Goal: Task Accomplishment & Management: Use online tool/utility

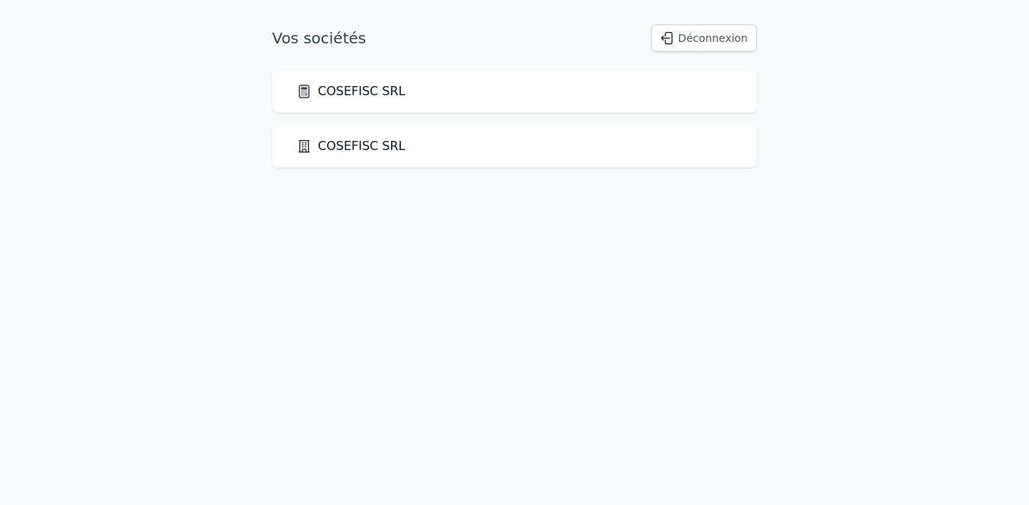
click at [310, 95] on icon at bounding box center [303, 91] width 15 height 15
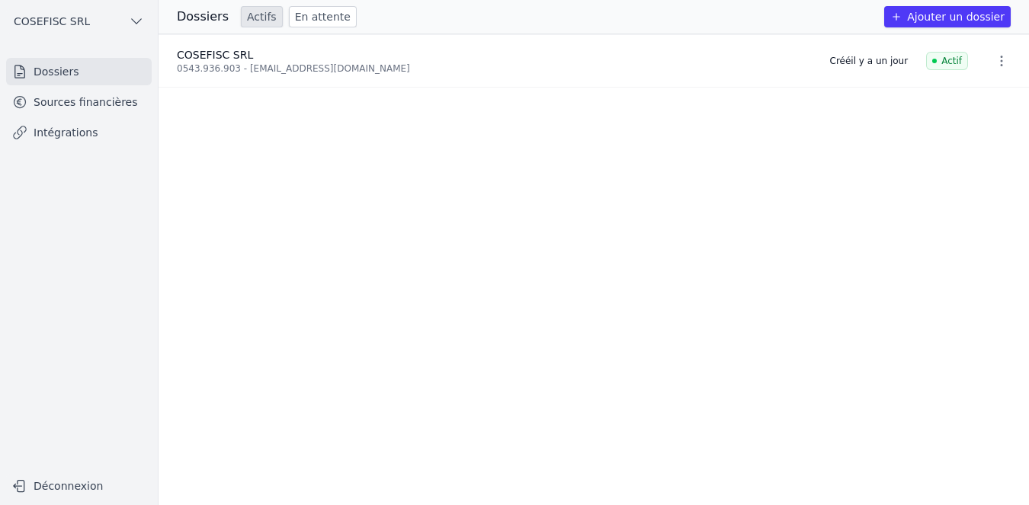
click at [75, 135] on link "Intégrations" at bounding box center [79, 132] width 146 height 27
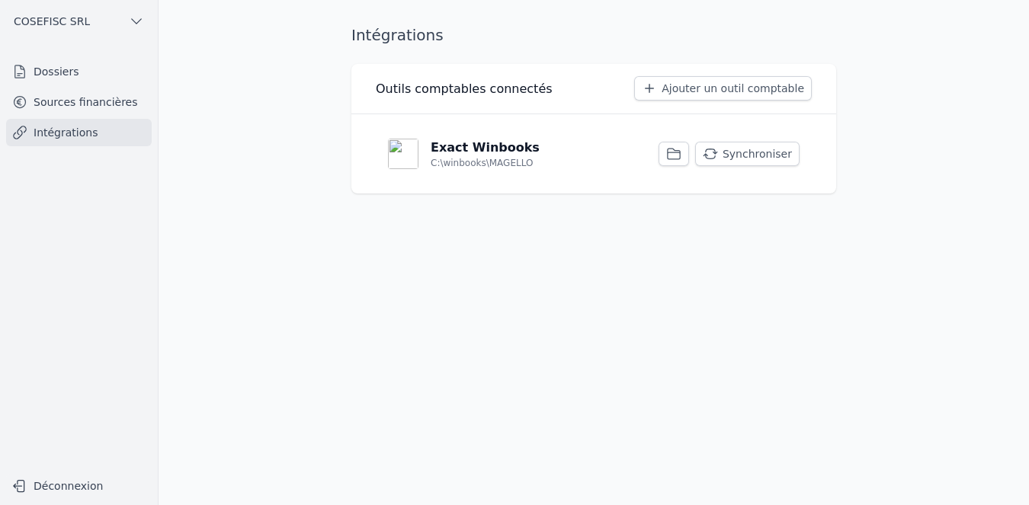
click at [443, 144] on p "Exact Winbooks" at bounding box center [484, 148] width 109 height 18
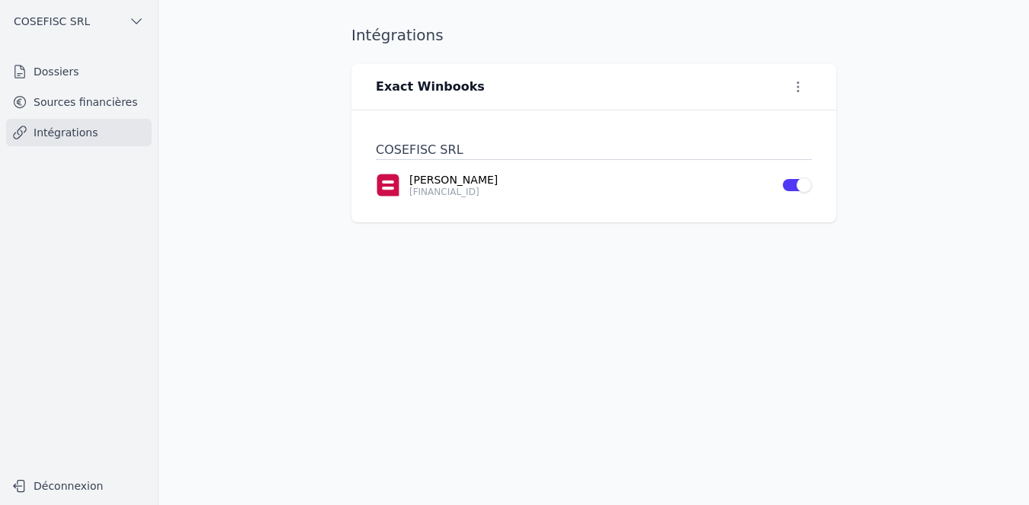
click at [78, 133] on link "Intégrations" at bounding box center [79, 132] width 146 height 27
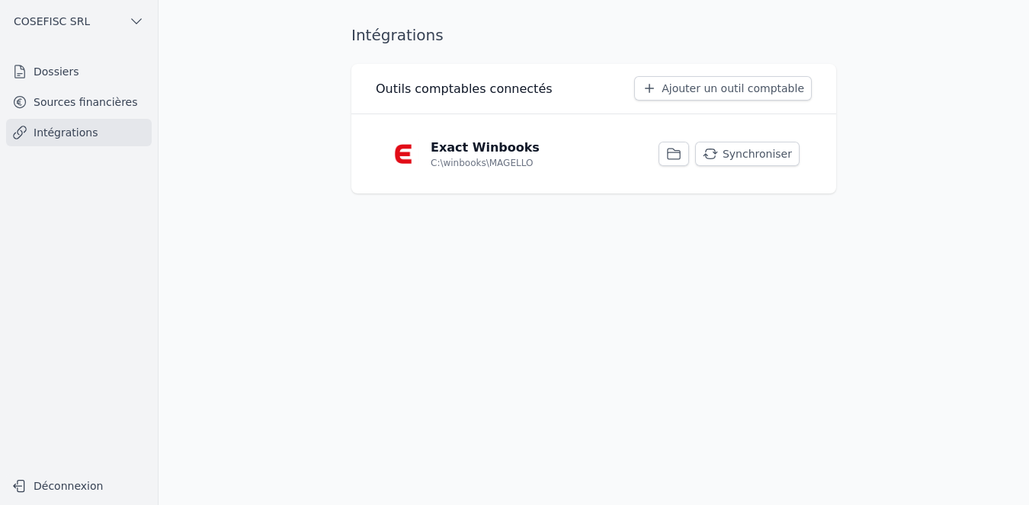
click at [738, 152] on button "Synchroniser" at bounding box center [747, 154] width 104 height 24
click at [88, 102] on link "Sources financières" at bounding box center [79, 101] width 146 height 27
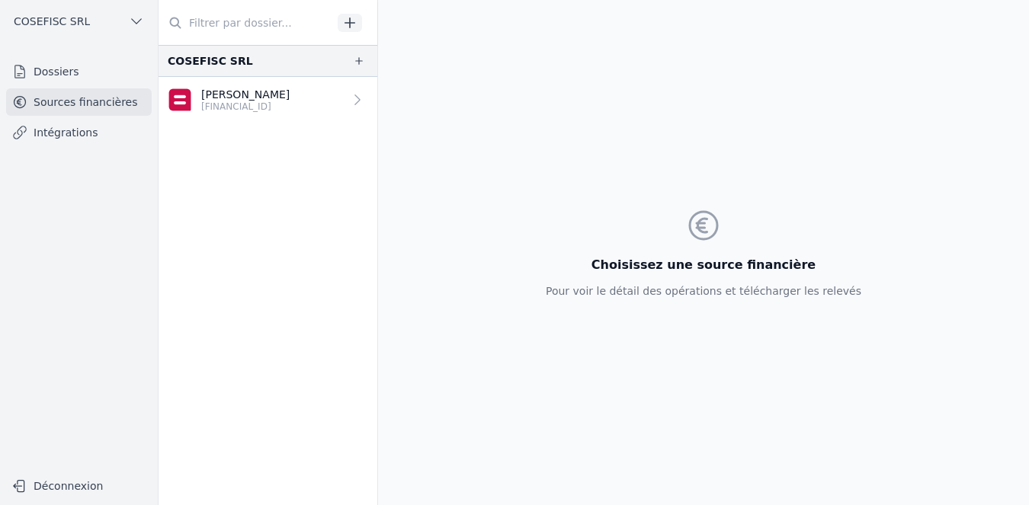
click at [355, 63] on icon "button" at bounding box center [359, 61] width 12 height 12
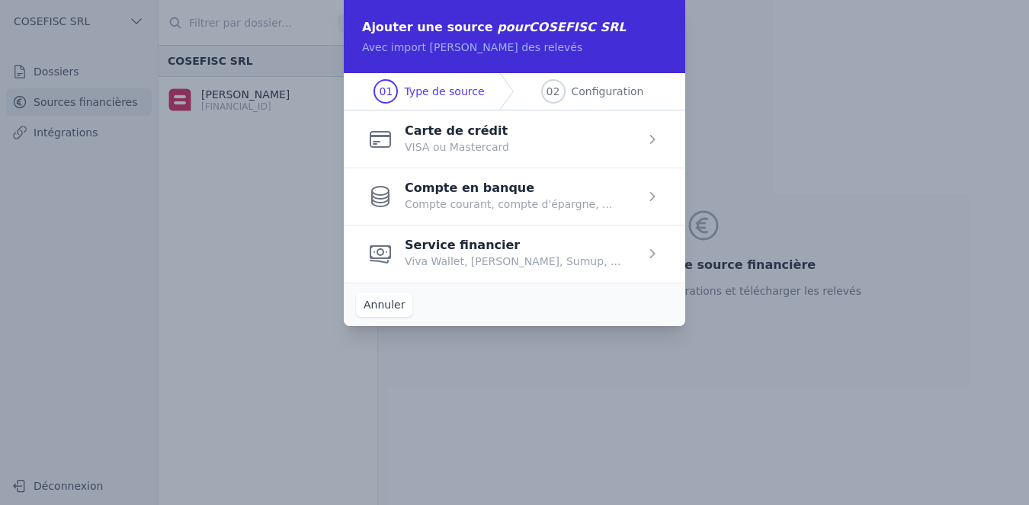
click at [423, 144] on span "button" at bounding box center [514, 138] width 341 height 57
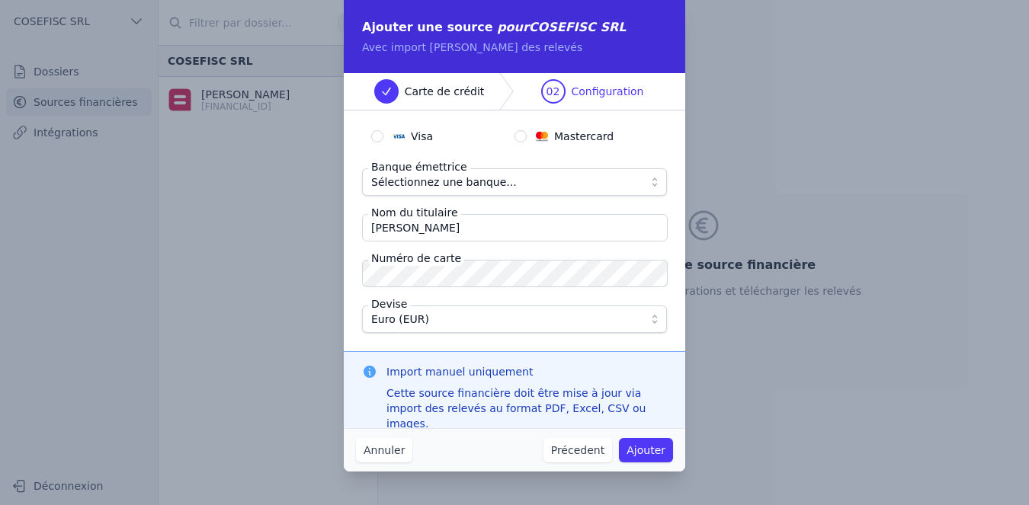
click at [375, 133] on input "Visa" at bounding box center [377, 136] width 12 height 12
radio input "true"
click at [540, 179] on span "Sélectionnez une banque..." at bounding box center [503, 182] width 265 height 18
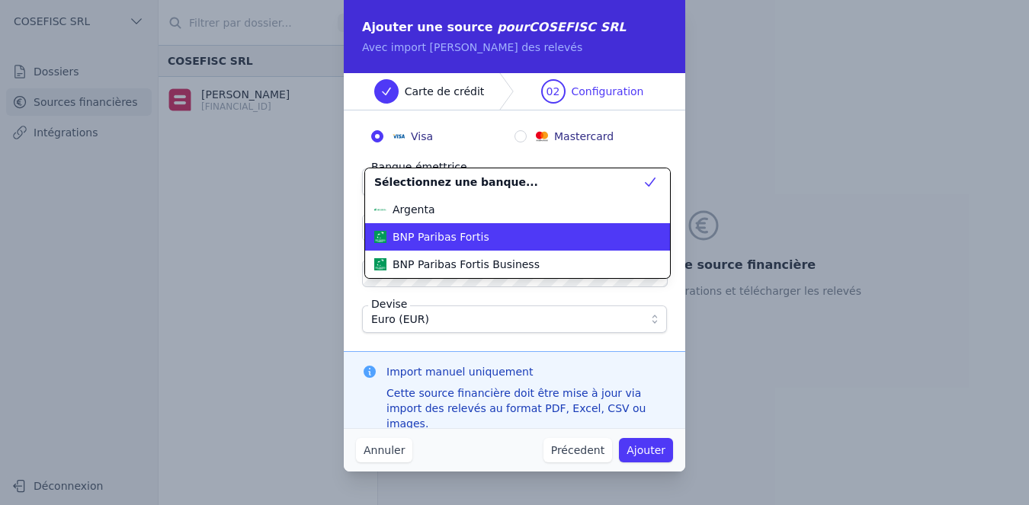
click at [449, 233] on span "BNP Paribas Fortis" at bounding box center [440, 236] width 97 height 15
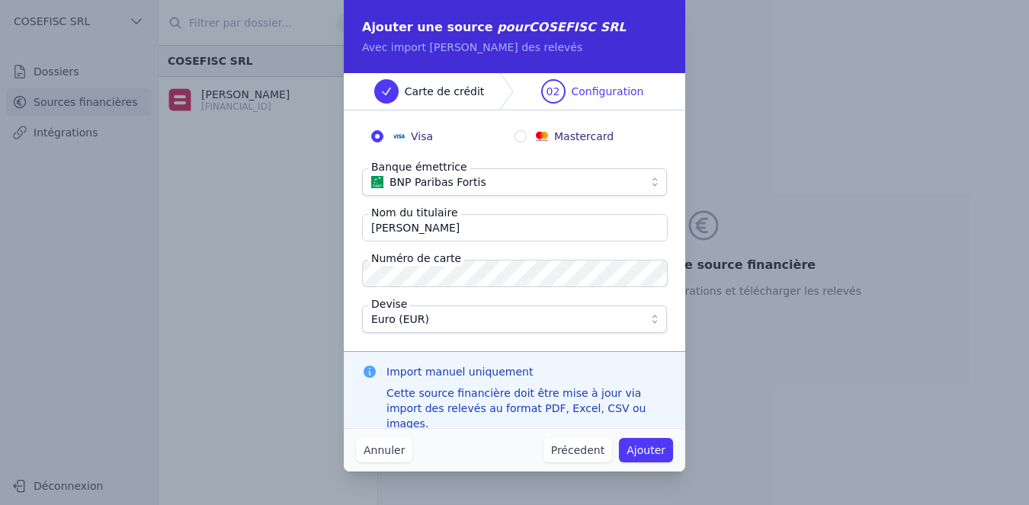
click at [640, 446] on button "Ajouter" at bounding box center [646, 450] width 54 height 24
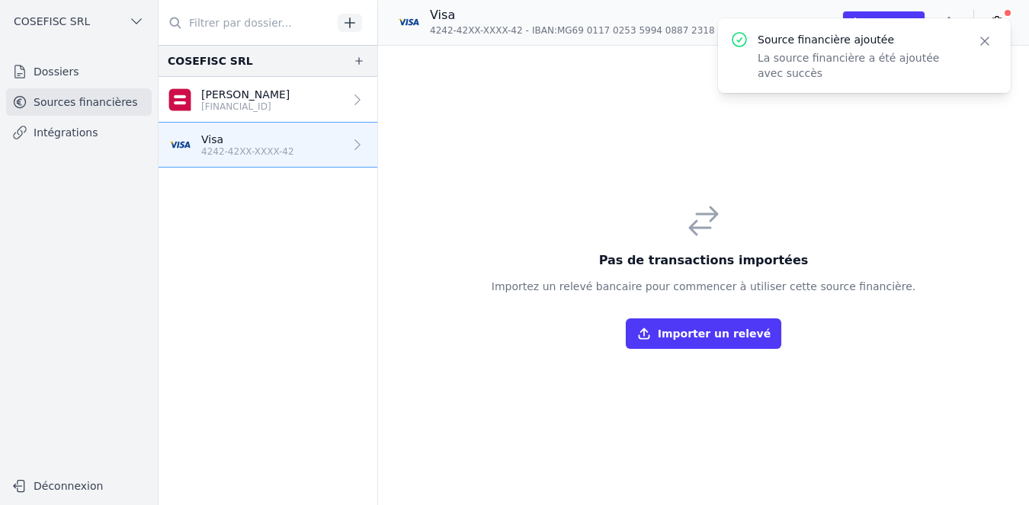
click at [685, 331] on button "Importer un relevé" at bounding box center [703, 333] width 155 height 30
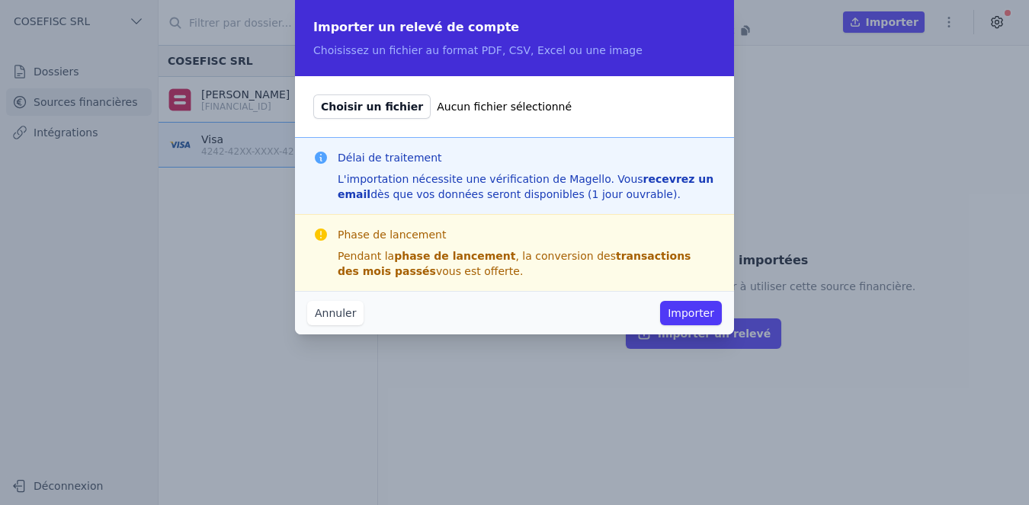
click at [331, 318] on button "Annuler" at bounding box center [335, 313] width 56 height 24
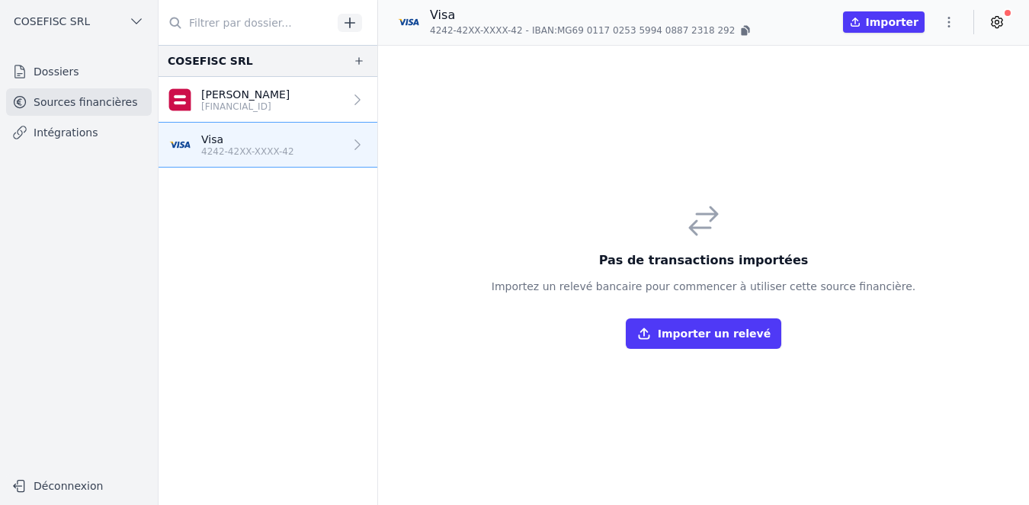
click at [66, 126] on link "Intégrations" at bounding box center [79, 132] width 146 height 27
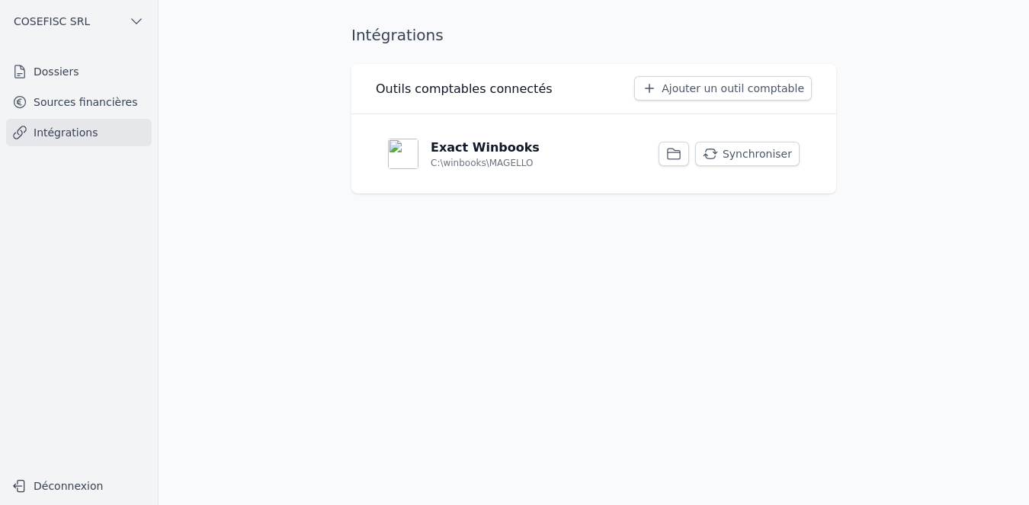
click at [443, 153] on p "Exact Winbooks" at bounding box center [484, 148] width 109 height 18
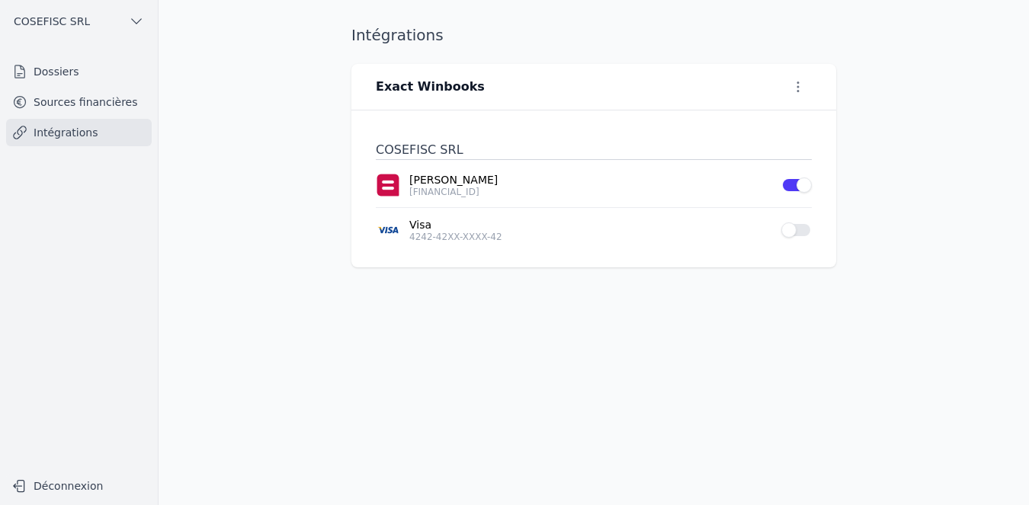
click at [107, 101] on link "Sources financières" at bounding box center [79, 101] width 146 height 27
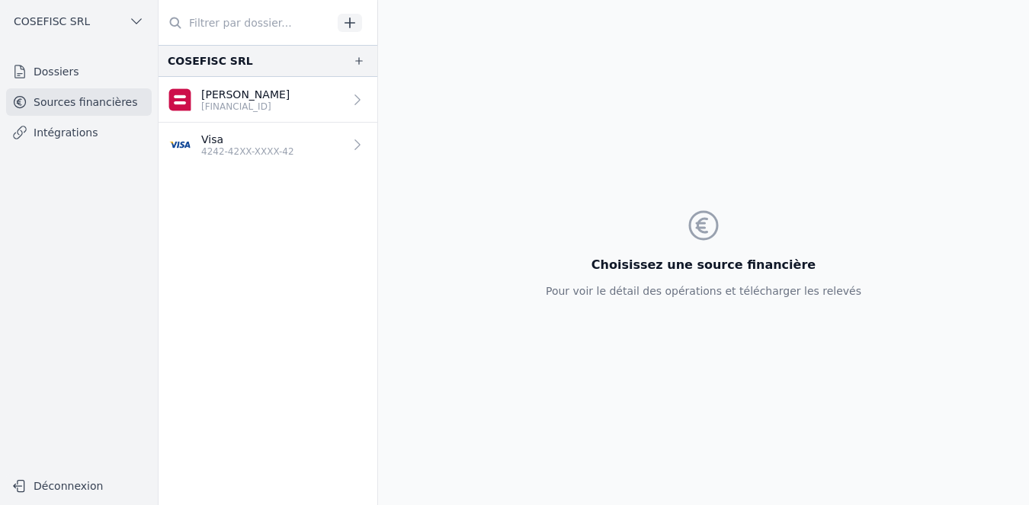
click at [239, 149] on p "4242-42XX-XXXX-42" at bounding box center [247, 152] width 93 height 12
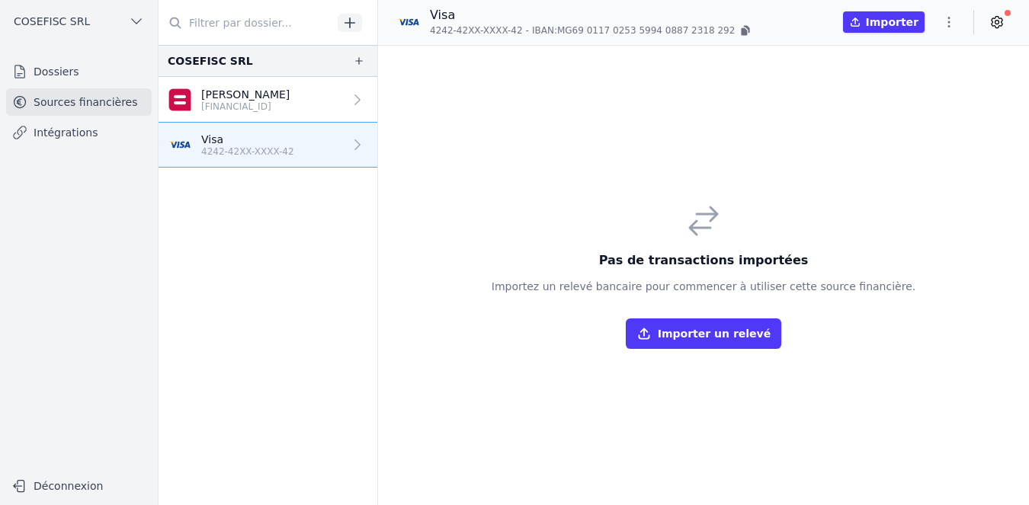
click at [944, 20] on icon "button" at bounding box center [948, 21] width 15 height 15
click at [898, 111] on button "Supprimer" at bounding box center [912, 110] width 110 height 27
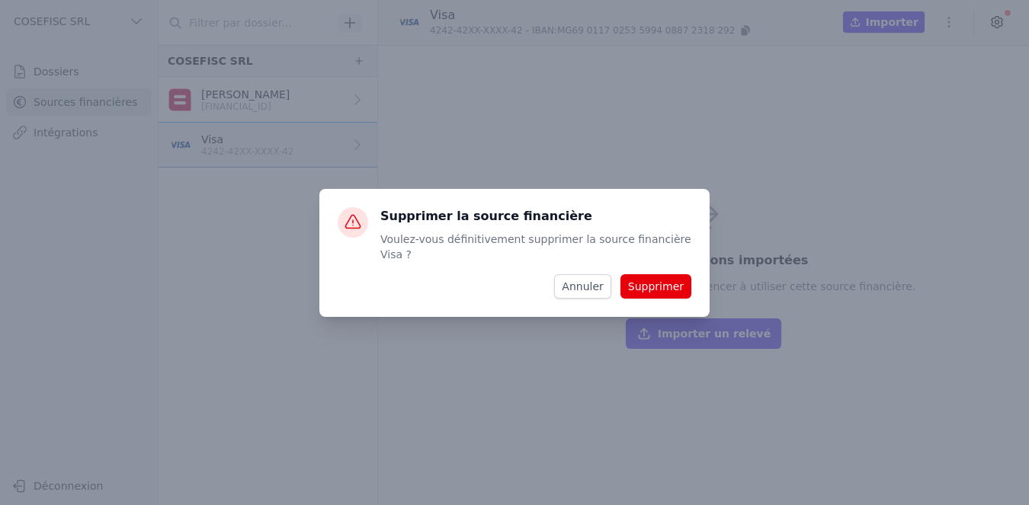
click at [649, 280] on button "Supprimer" at bounding box center [655, 286] width 71 height 24
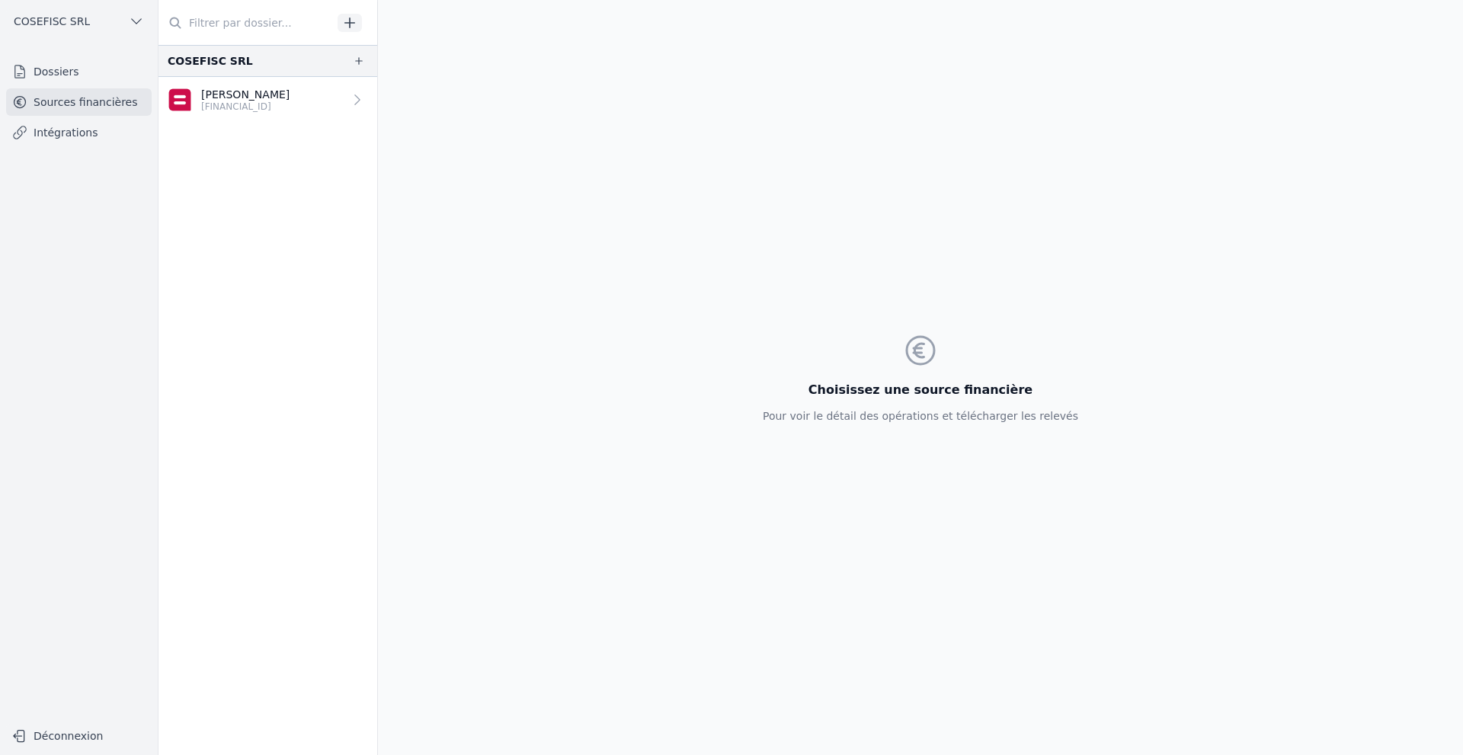
click at [75, 104] on link "Sources financières" at bounding box center [79, 101] width 146 height 27
click at [69, 68] on link "Dossiers" at bounding box center [79, 71] width 146 height 27
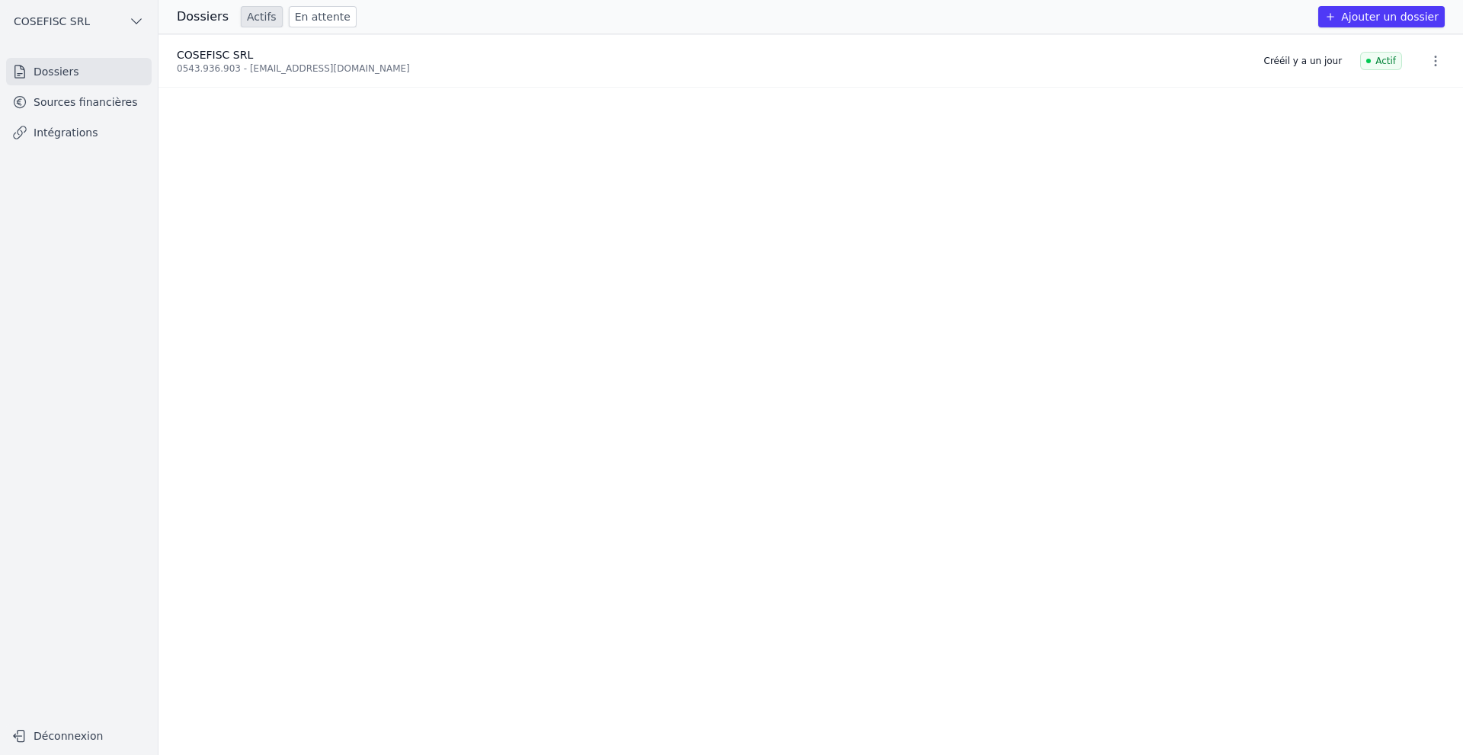
click at [132, 16] on icon "button" at bounding box center [136, 21] width 15 height 15
click at [108, 53] on span "COSEFISC SRL" at bounding box center [112, 54] width 76 height 15
click at [59, 72] on link "Dossiers" at bounding box center [79, 71] width 146 height 27
click at [192, 15] on h3 "Dossiers" at bounding box center [203, 17] width 52 height 18
click at [80, 101] on link "Sources financières" at bounding box center [79, 101] width 146 height 27
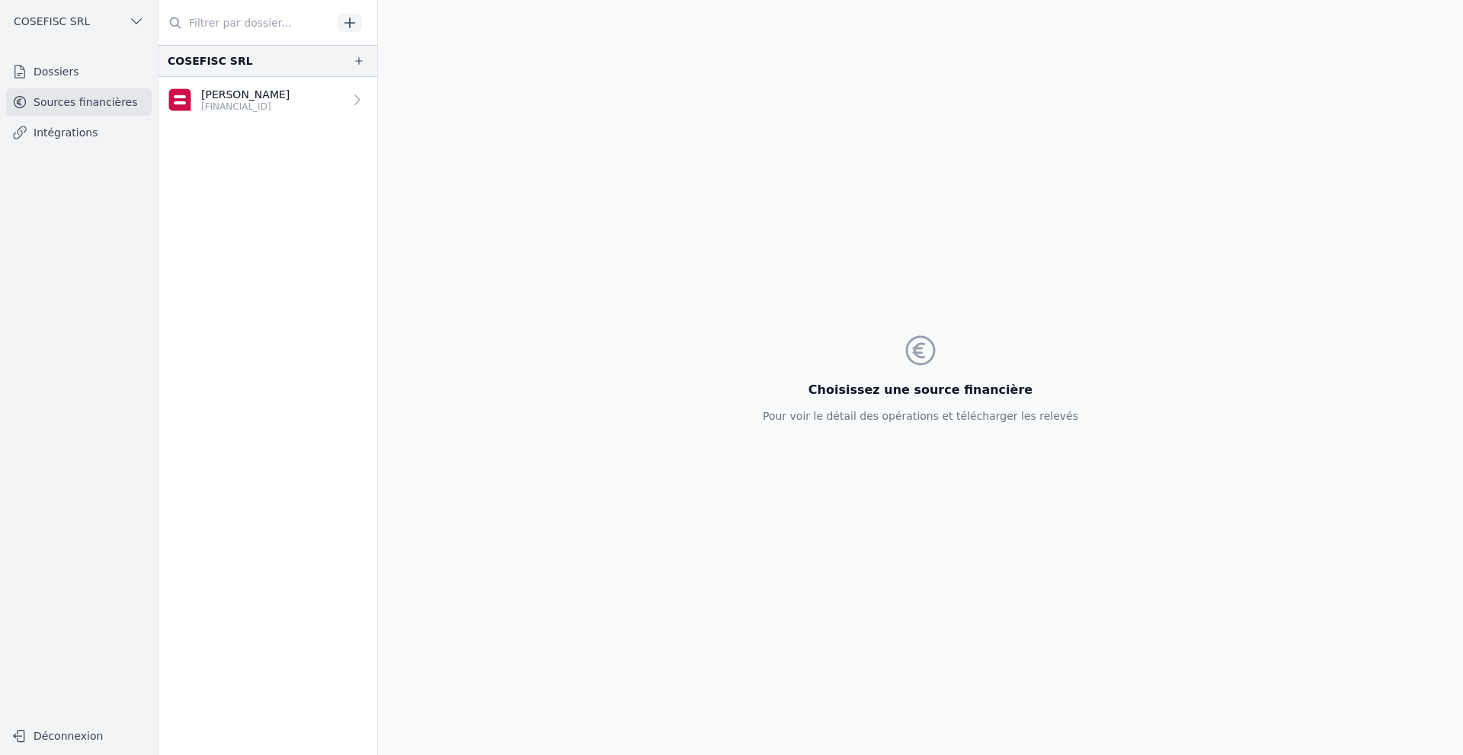
click at [69, 134] on link "Intégrations" at bounding box center [79, 132] width 146 height 27
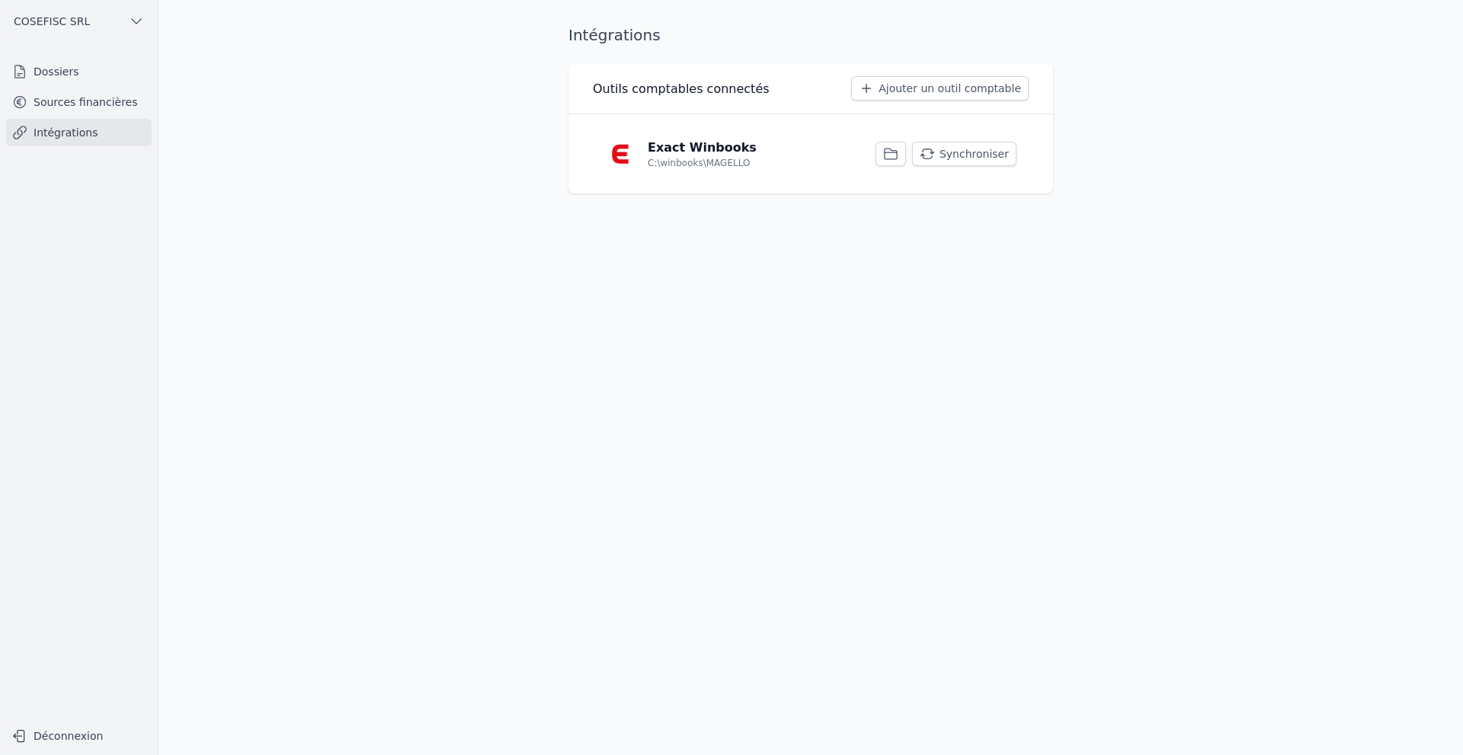
click at [133, 23] on icon "button" at bounding box center [136, 21] width 15 height 15
click at [105, 85] on span "COSEFISC SRL" at bounding box center [112, 85] width 76 height 15
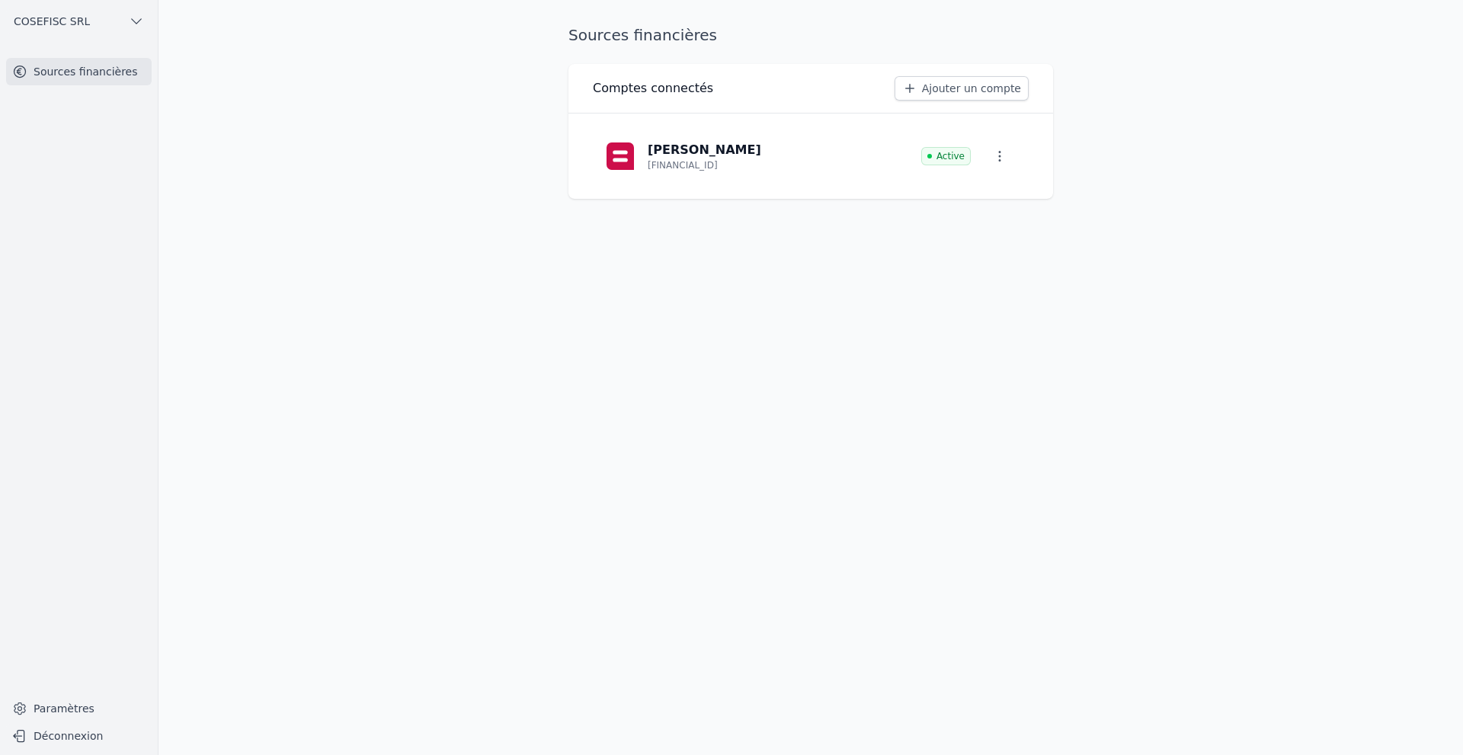
click at [139, 18] on icon "button" at bounding box center [136, 21] width 15 height 15
click at [110, 53] on span "COSEFISC SRL" at bounding box center [112, 54] width 76 height 15
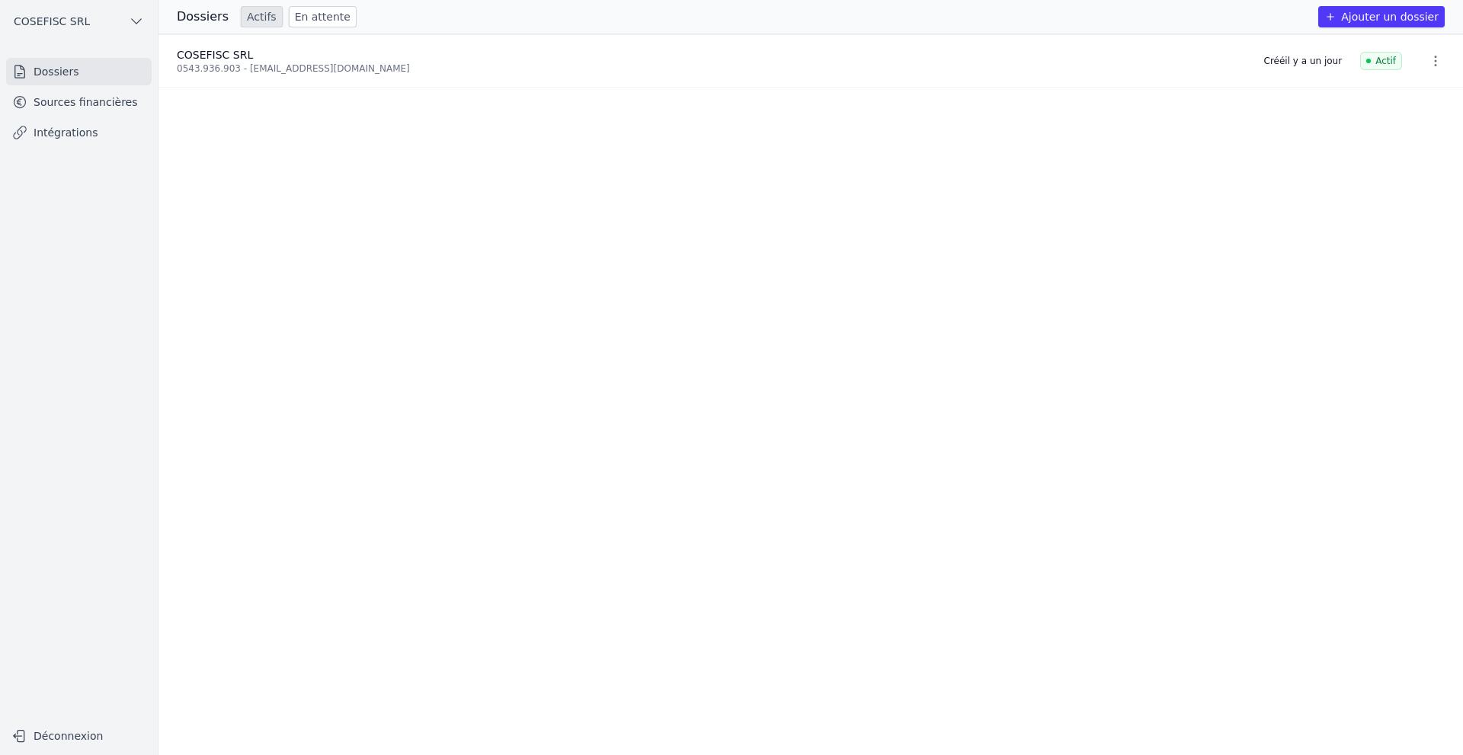
click at [190, 17] on h3 "Dossiers" at bounding box center [203, 17] width 52 height 18
click at [302, 20] on link "En attente" at bounding box center [323, 16] width 68 height 21
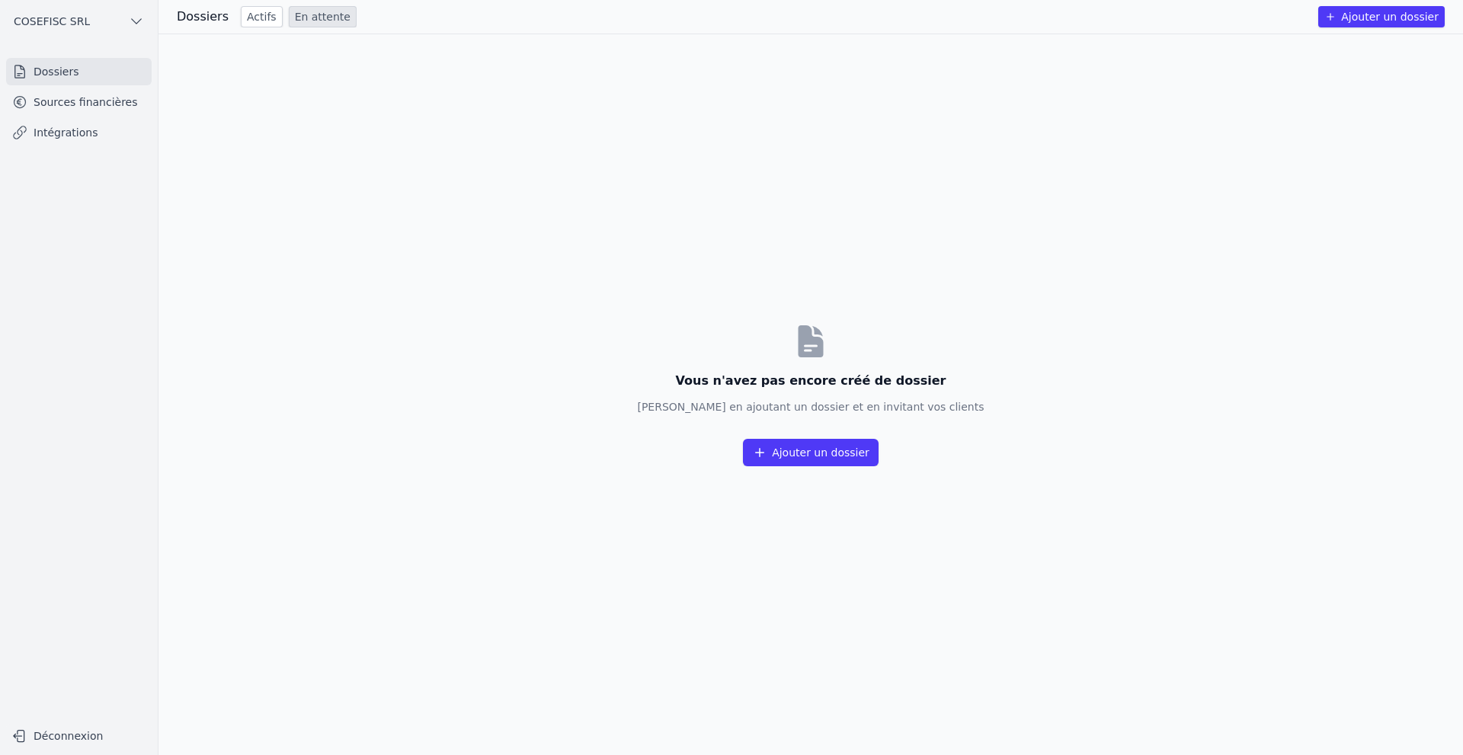
click at [258, 13] on link "Actifs" at bounding box center [262, 16] width 42 height 21
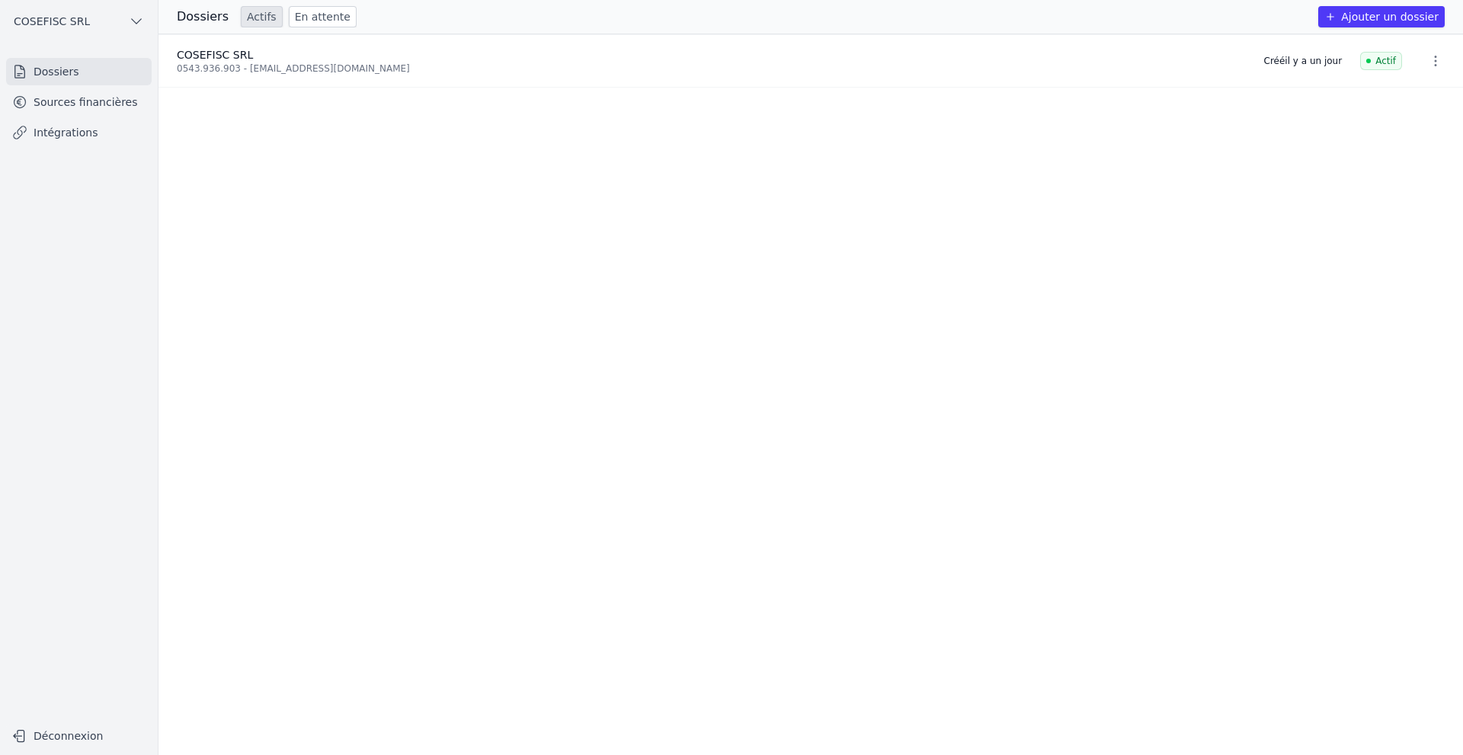
click at [1028, 62] on icon "button" at bounding box center [1435, 60] width 15 height 15
click at [1028, 165] on div at bounding box center [731, 377] width 1463 height 755
click at [70, 22] on span "COSEFISC SRL" at bounding box center [52, 21] width 76 height 15
click at [102, 83] on span "COSEFISC SRL" at bounding box center [112, 85] width 76 height 15
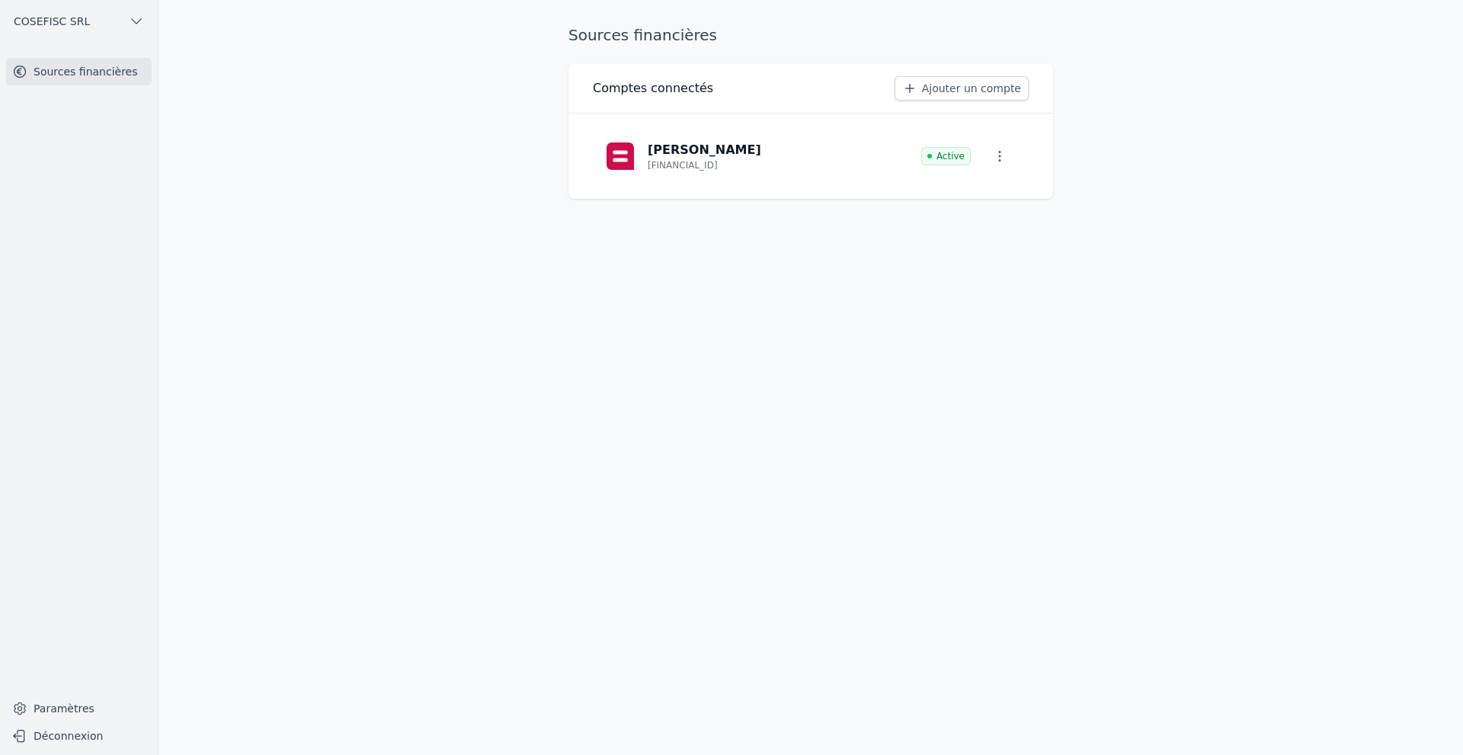
click at [953, 91] on link "Ajouter un compte" at bounding box center [962, 88] width 134 height 24
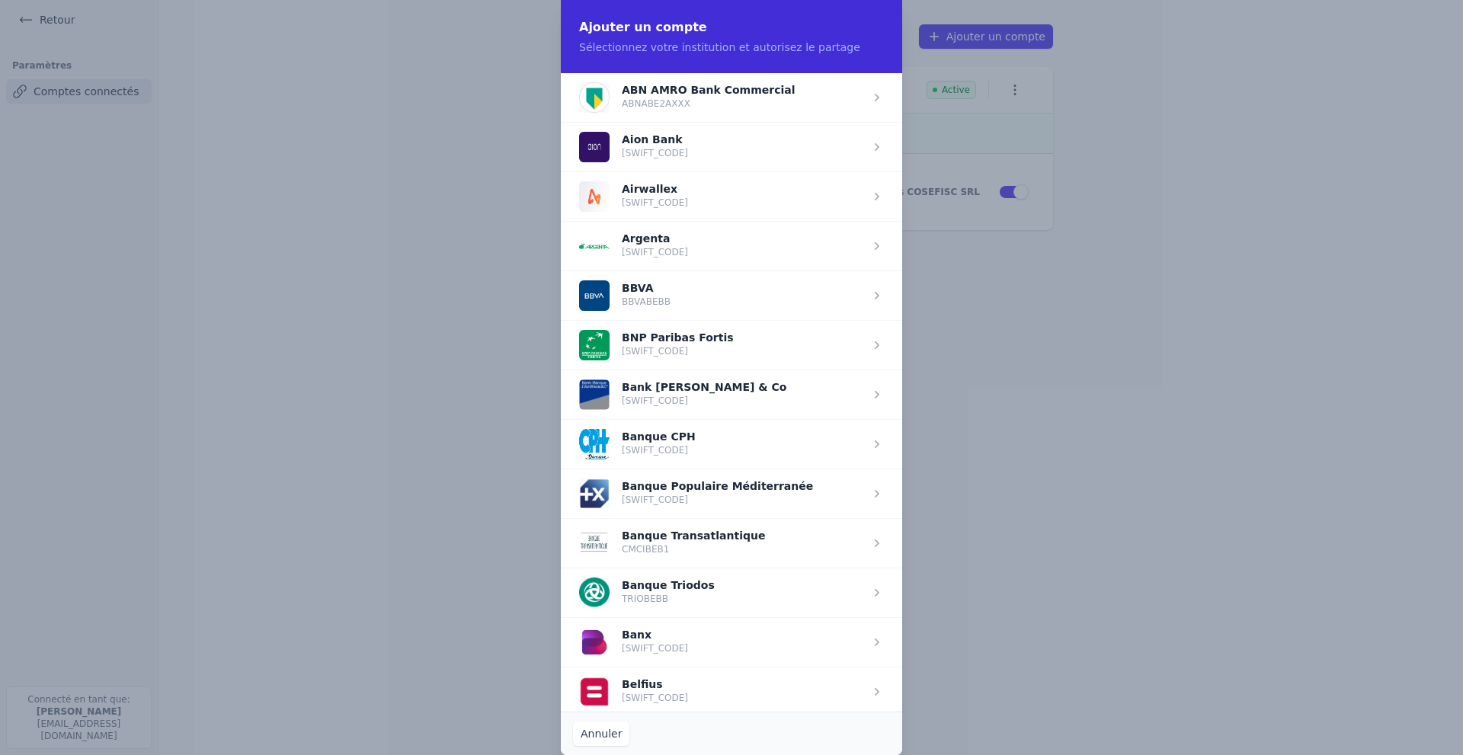
click at [658, 341] on span "button" at bounding box center [731, 345] width 341 height 50
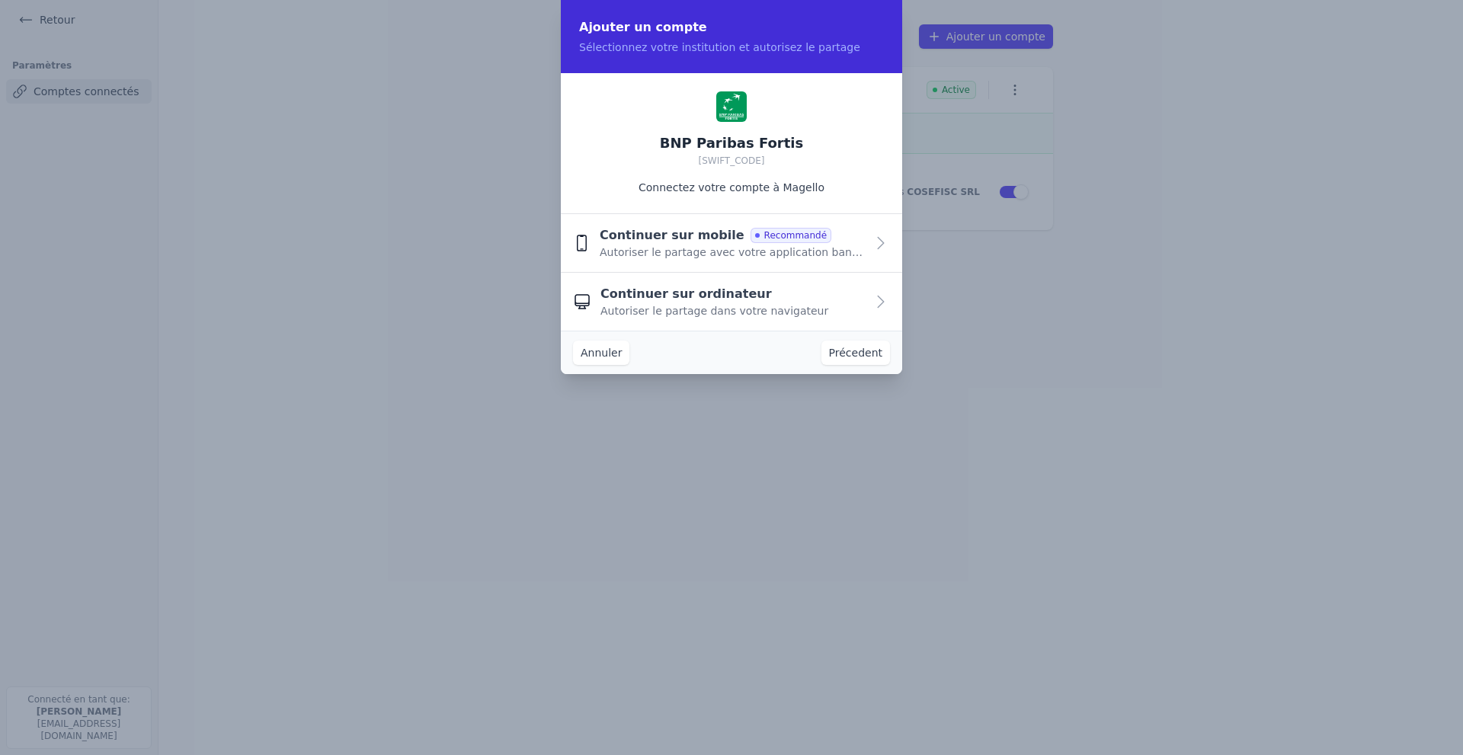
click at [696, 242] on span "Continuer sur mobile" at bounding box center [672, 235] width 145 height 18
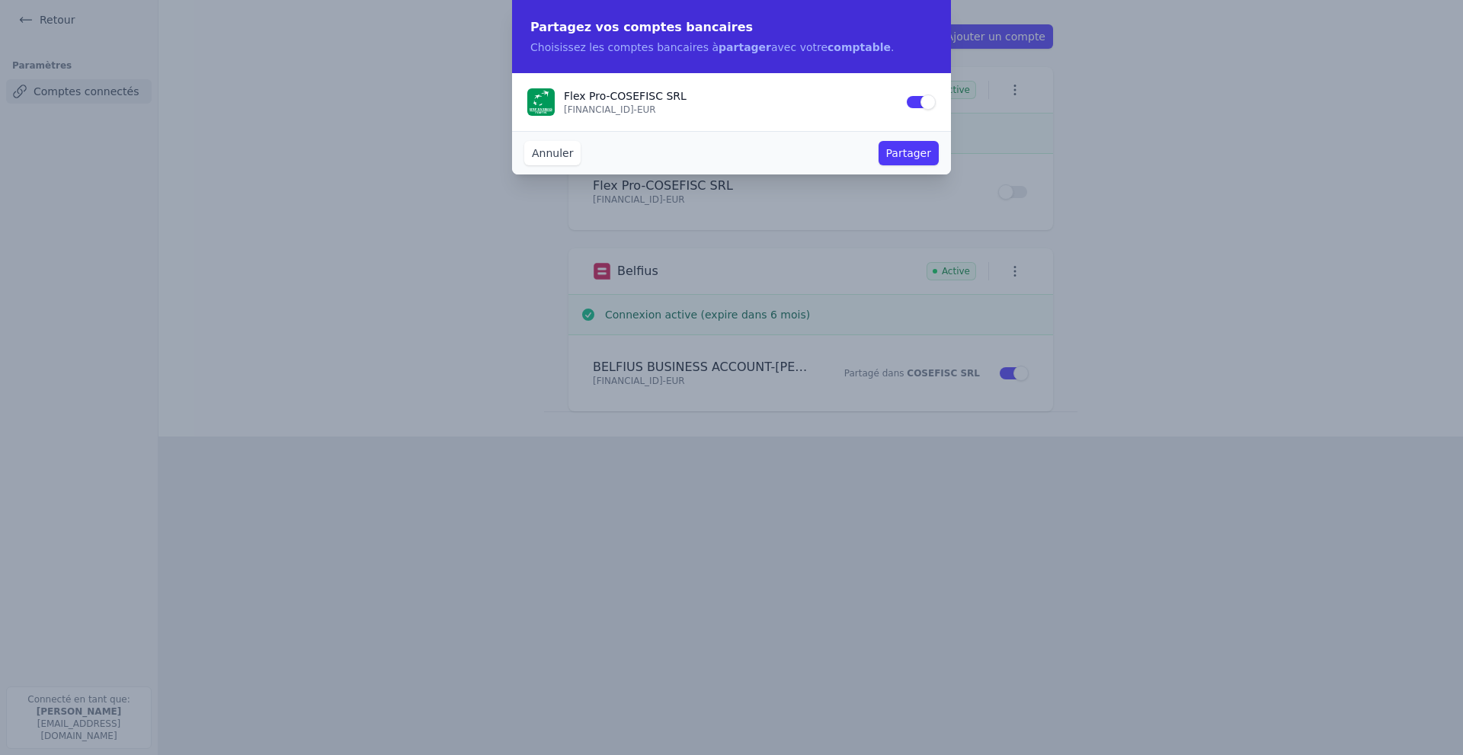
click at [917, 158] on button "Partager" at bounding box center [909, 153] width 60 height 24
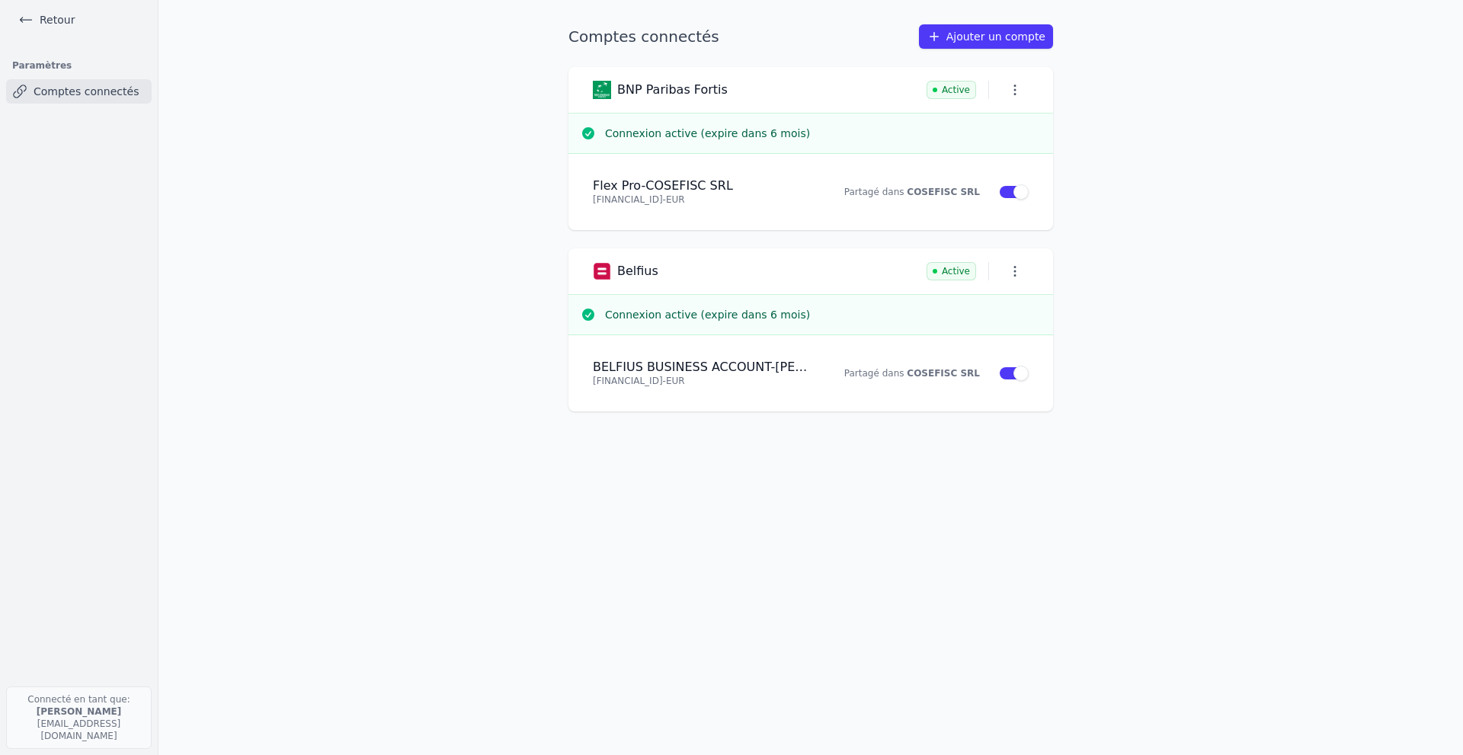
click at [1016, 87] on icon "button" at bounding box center [1014, 89] width 15 height 15
drag, startPoint x: 453, startPoint y: 202, endPoint x: 443, endPoint y: 204, distance: 10.2
click at [446, 204] on div at bounding box center [731, 377] width 1463 height 755
click at [51, 17] on link "Retour" at bounding box center [46, 19] width 69 height 21
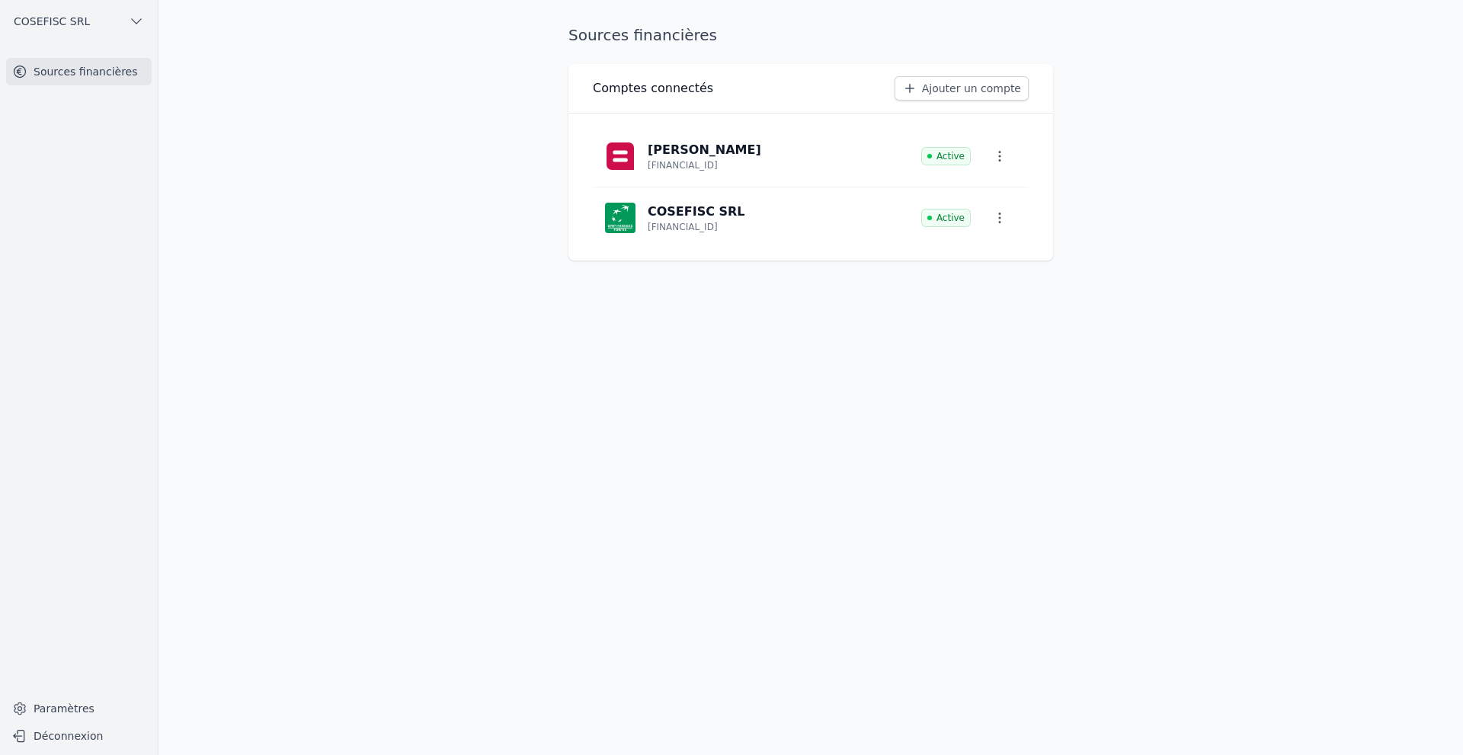
click at [66, 21] on span "COSEFISC SRL" at bounding box center [52, 21] width 76 height 15
click at [98, 55] on span "COSEFISC SRL" at bounding box center [112, 54] width 76 height 15
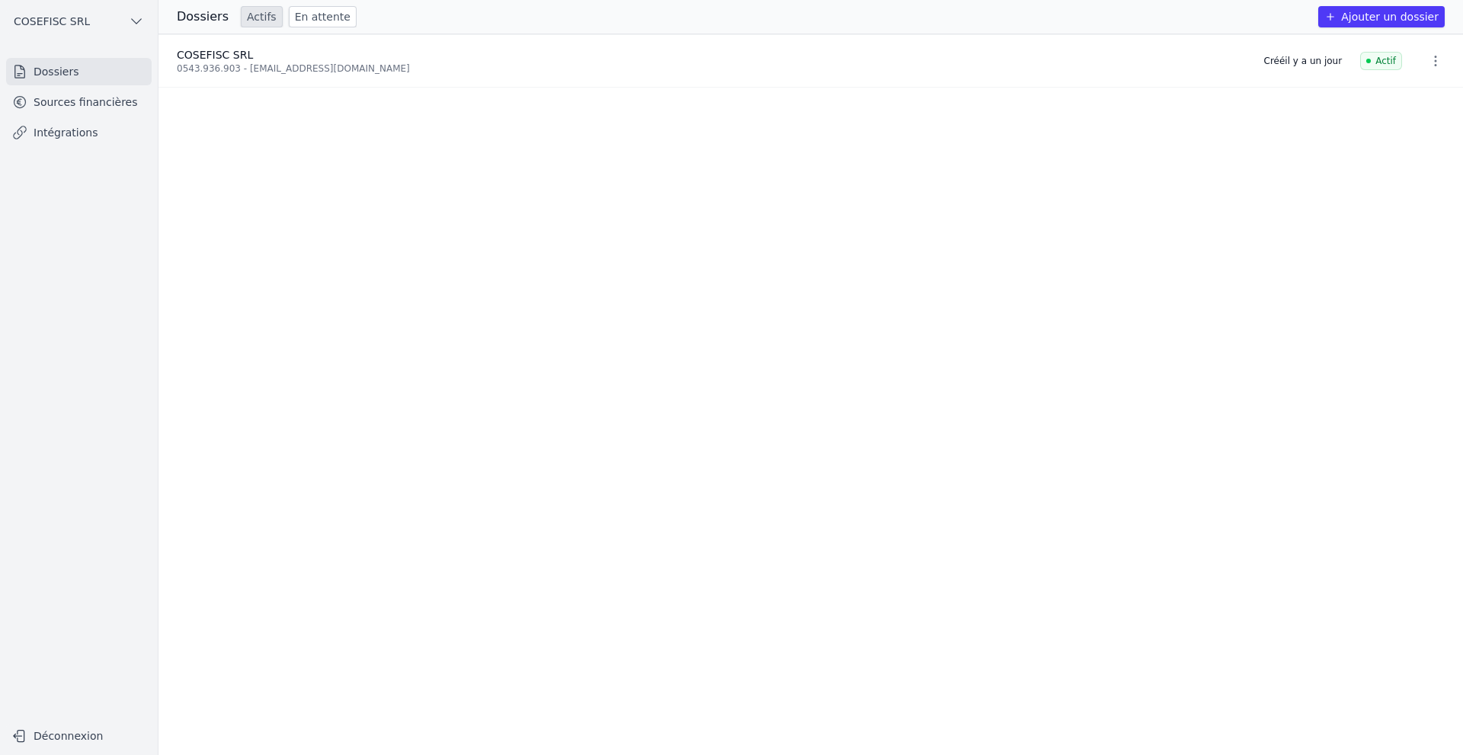
click at [213, 59] on span "COSEFISC SRL" at bounding box center [215, 55] width 76 height 12
click at [55, 103] on link "Sources financières" at bounding box center [79, 101] width 146 height 27
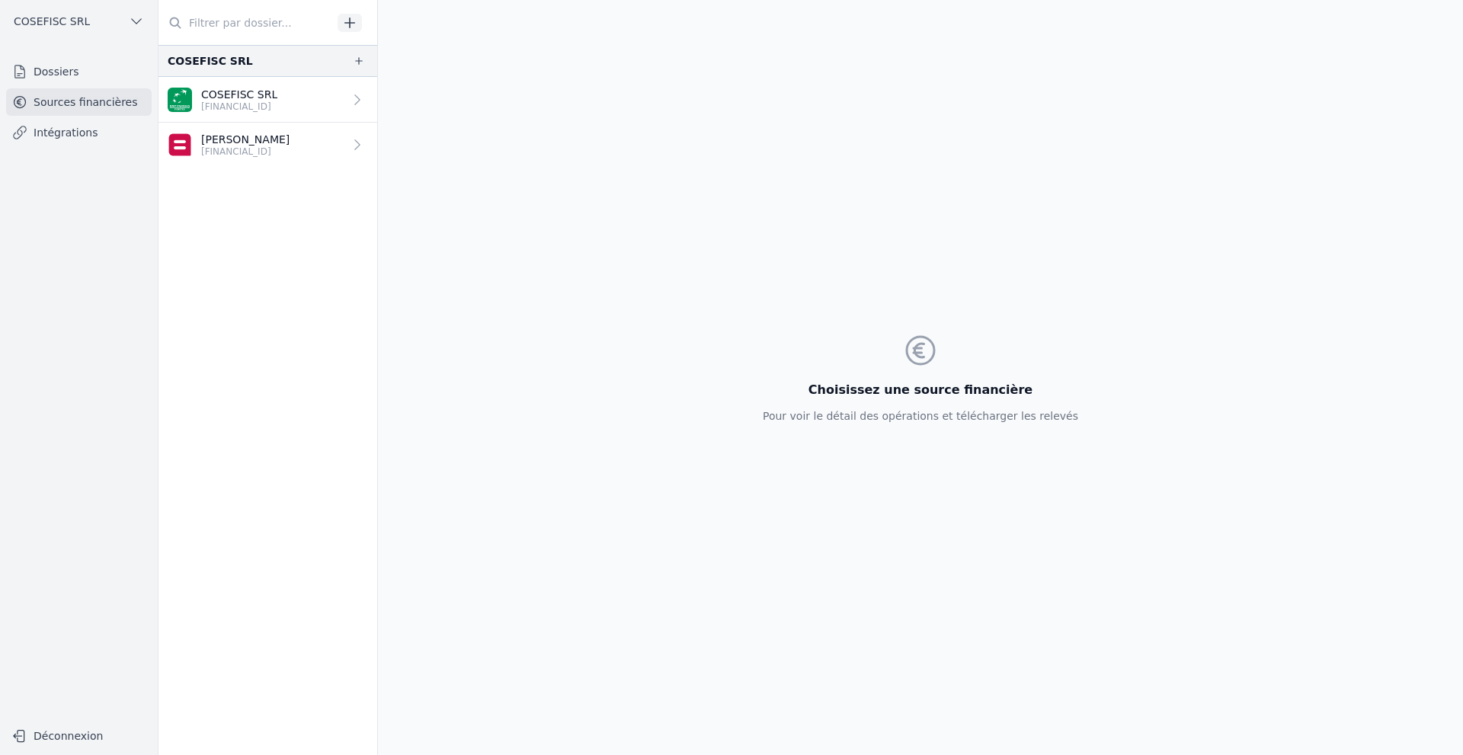
click at [246, 104] on p "[FINANCIAL_ID]" at bounding box center [239, 107] width 76 height 12
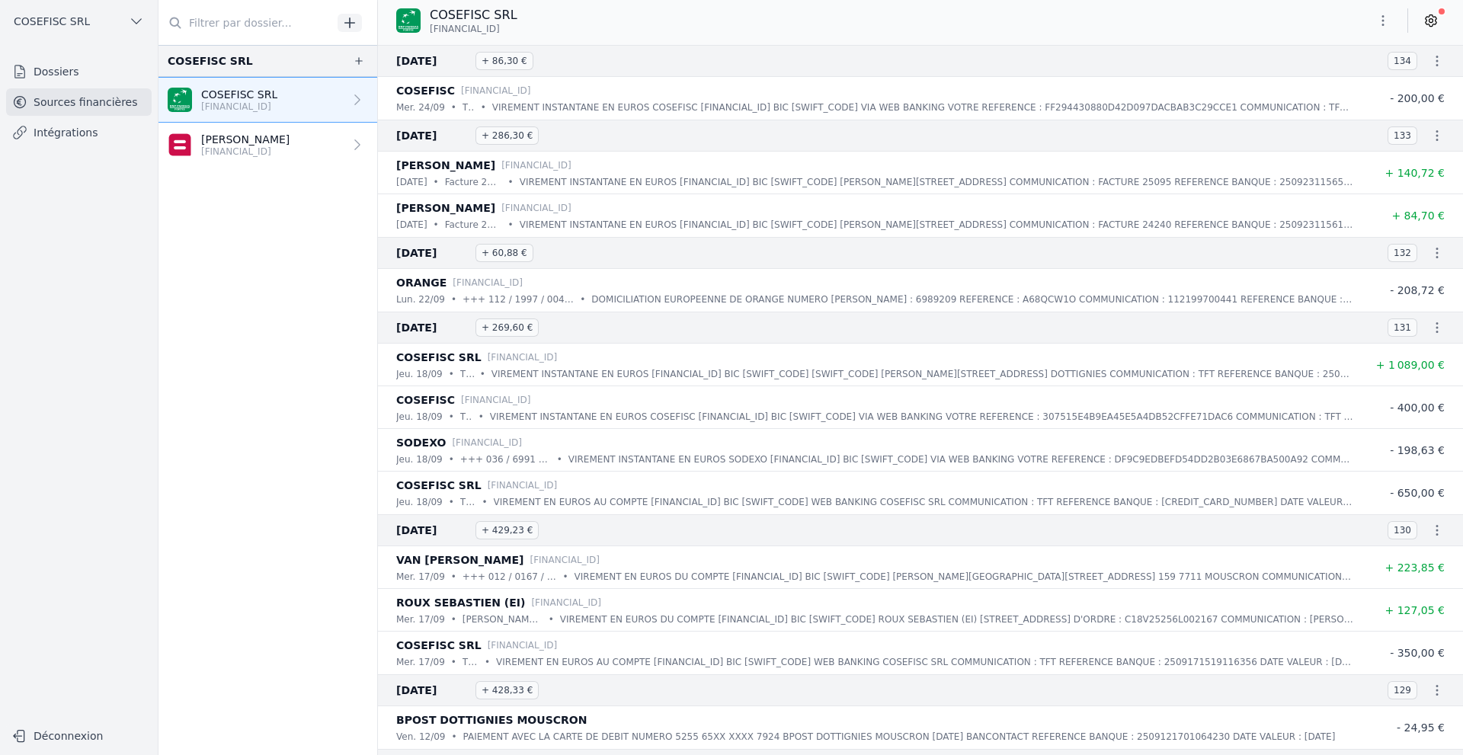
click at [1028, 21] on icon "button" at bounding box center [1382, 20] width 15 height 15
click at [270, 229] on div at bounding box center [731, 377] width 1463 height 755
click at [1028, 63] on icon "button" at bounding box center [1436, 60] width 15 height 15
click at [1028, 63] on div at bounding box center [731, 377] width 1463 height 755
click at [57, 70] on link "Dossiers" at bounding box center [79, 71] width 146 height 27
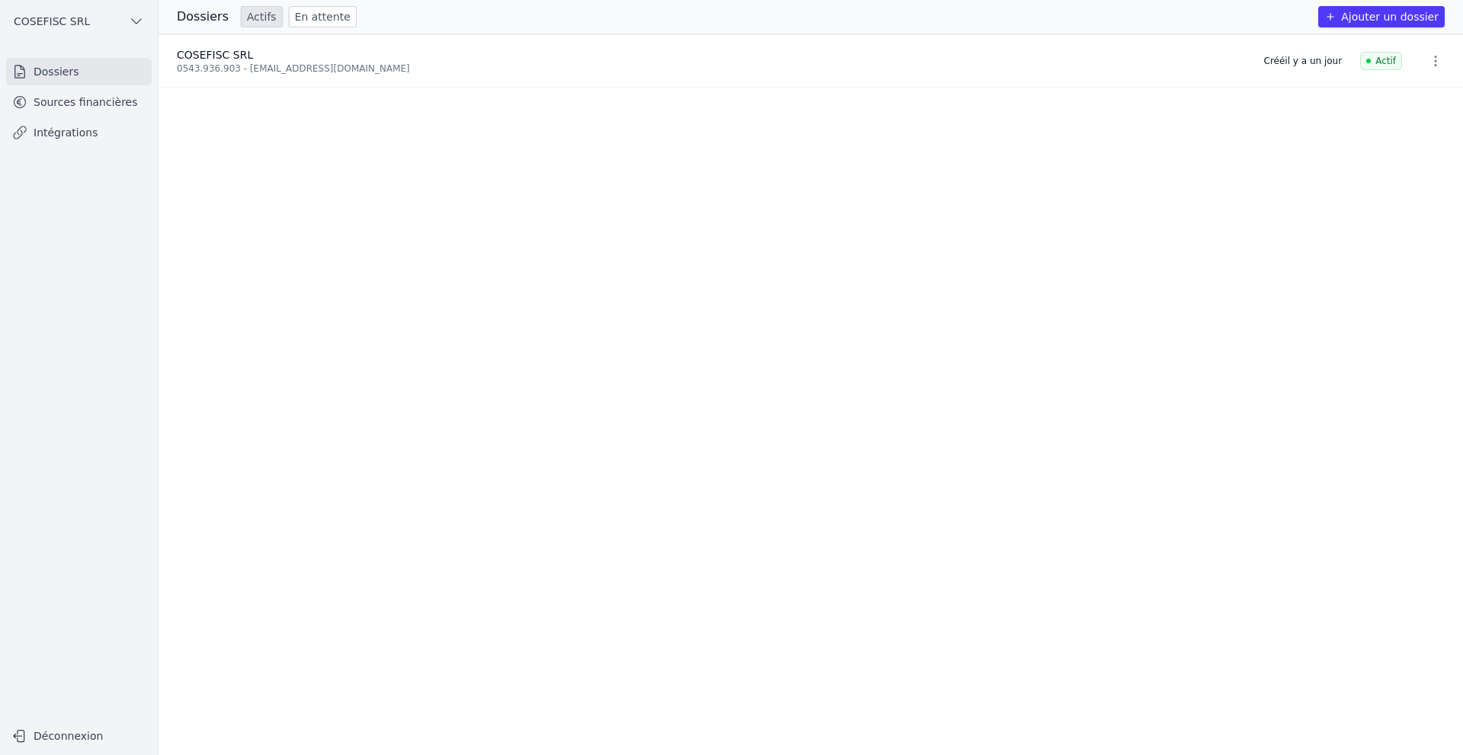
click at [1028, 56] on icon "button" at bounding box center [1435, 60] width 15 height 15
click at [1028, 56] on div at bounding box center [731, 377] width 1463 height 755
click at [324, 16] on link "En attente" at bounding box center [323, 16] width 68 height 21
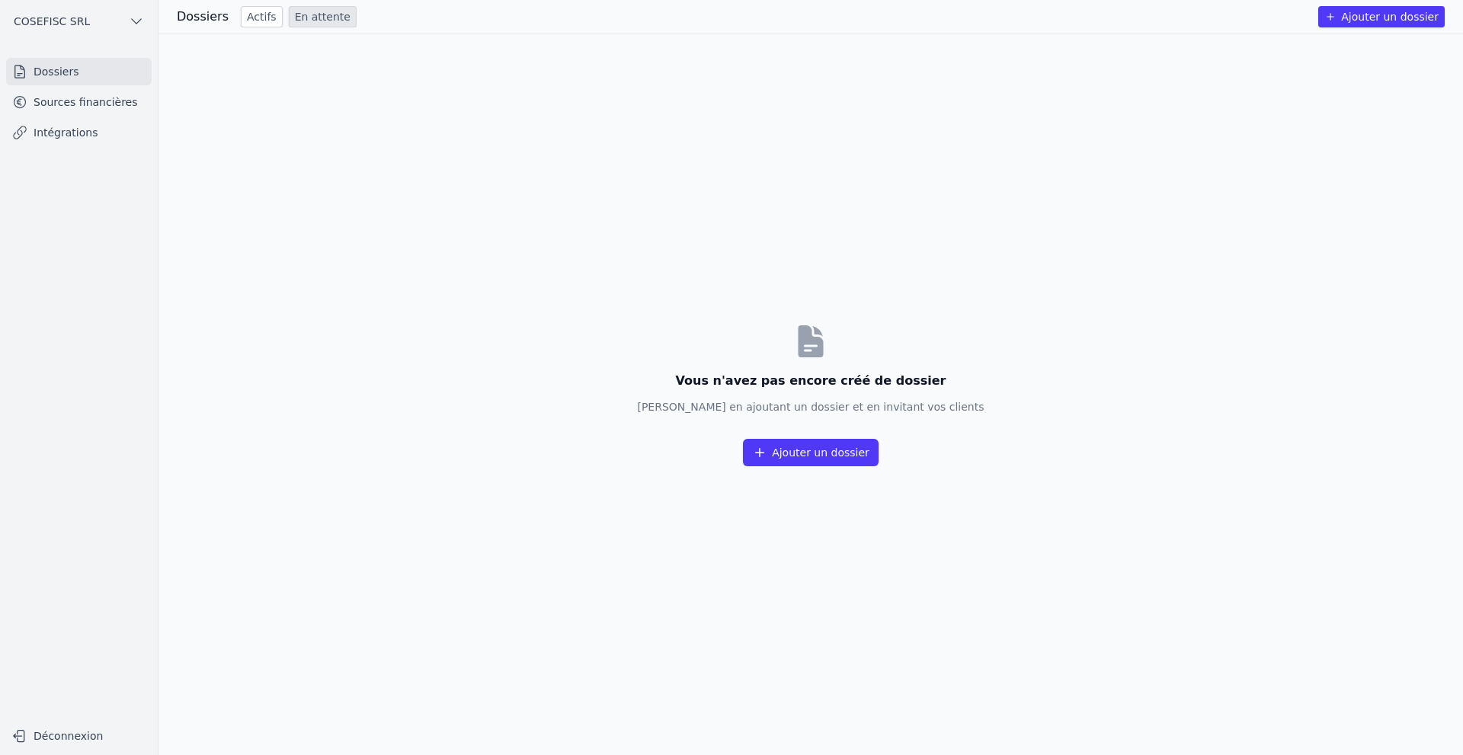
click at [208, 12] on h3 "Dossiers" at bounding box center [203, 17] width 52 height 18
click at [136, 18] on icon "button" at bounding box center [136, 21] width 15 height 15
click at [99, 54] on span "COSEFISC SRL" at bounding box center [112, 54] width 76 height 15
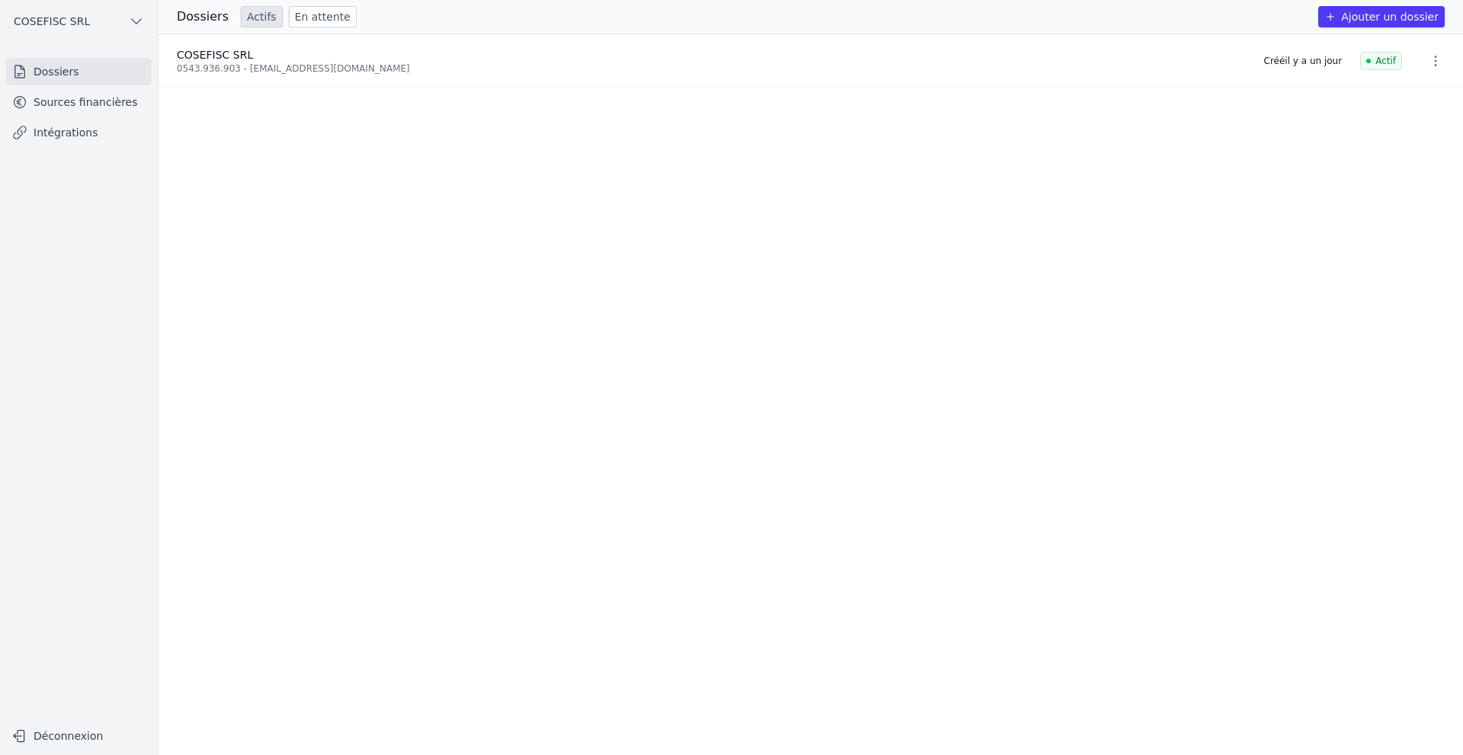
click at [90, 21] on button "COSEFISC SRL" at bounding box center [79, 21] width 146 height 24
click at [101, 82] on span "COSEFISC SRL" at bounding box center [112, 85] width 76 height 15
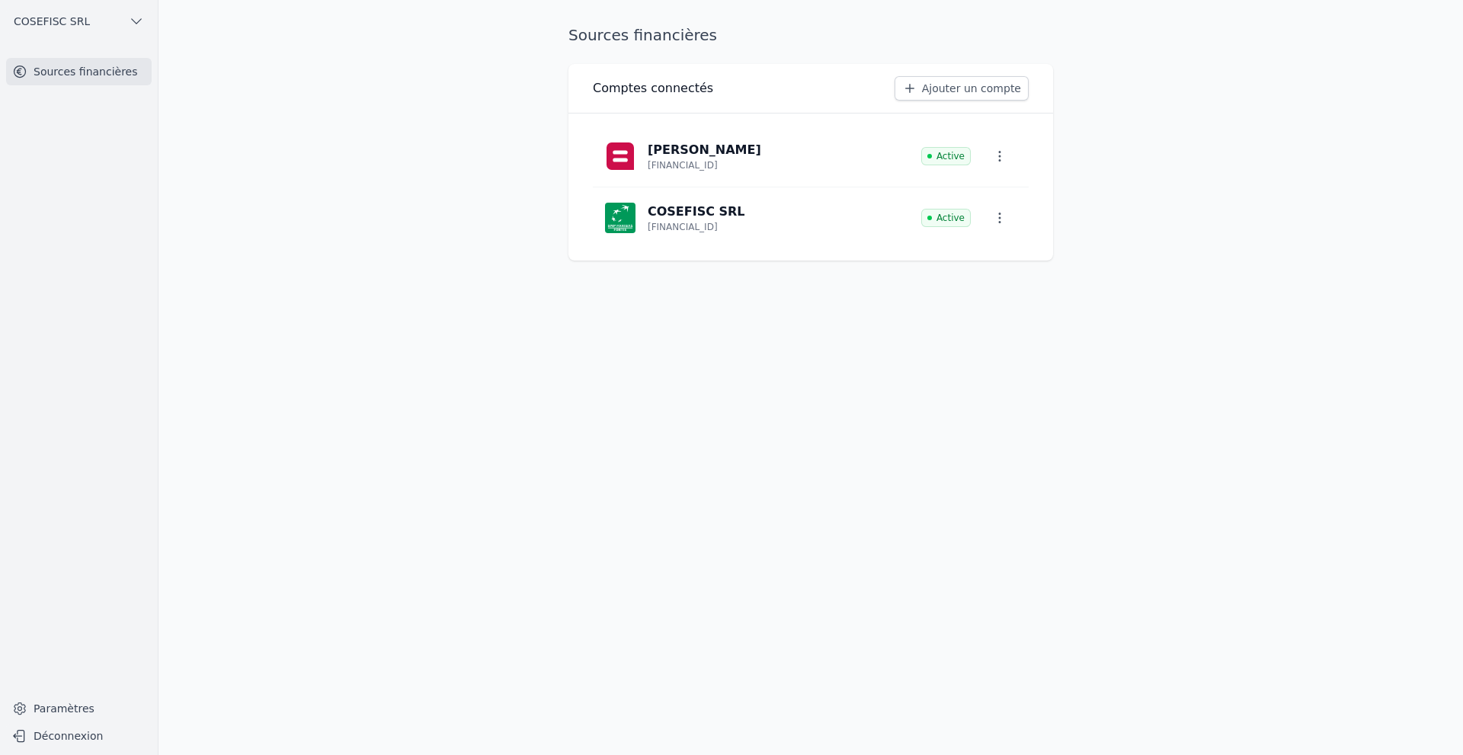
click at [1000, 219] on icon "button" at bounding box center [999, 217] width 15 height 15
click at [993, 251] on span "Paramètres" at bounding box center [988, 252] width 61 height 15
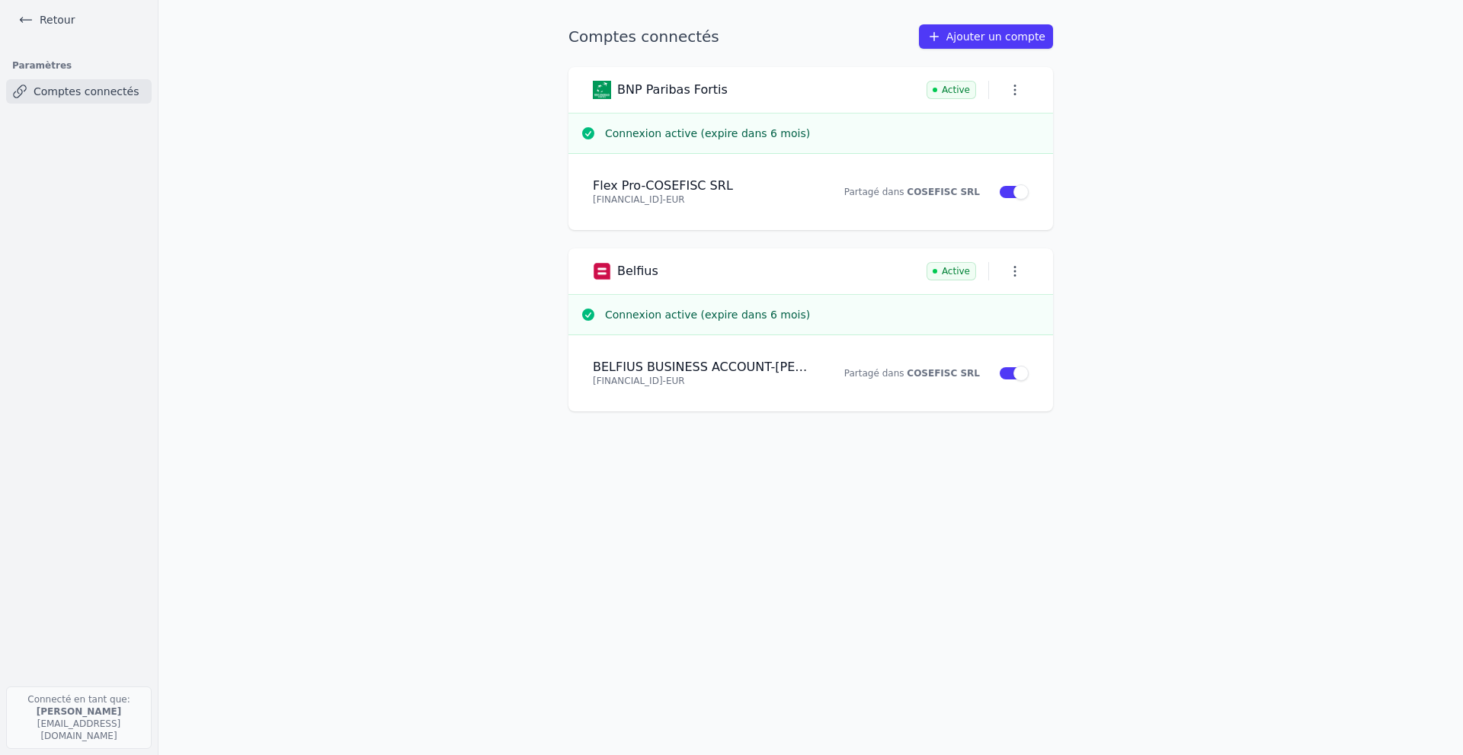
click at [1013, 85] on icon "button" at bounding box center [1014, 89] width 15 height 15
click at [493, 181] on div at bounding box center [731, 377] width 1463 height 755
click at [56, 85] on link "Comptes connectés" at bounding box center [79, 91] width 146 height 24
click at [53, 21] on link "Retour" at bounding box center [46, 19] width 69 height 21
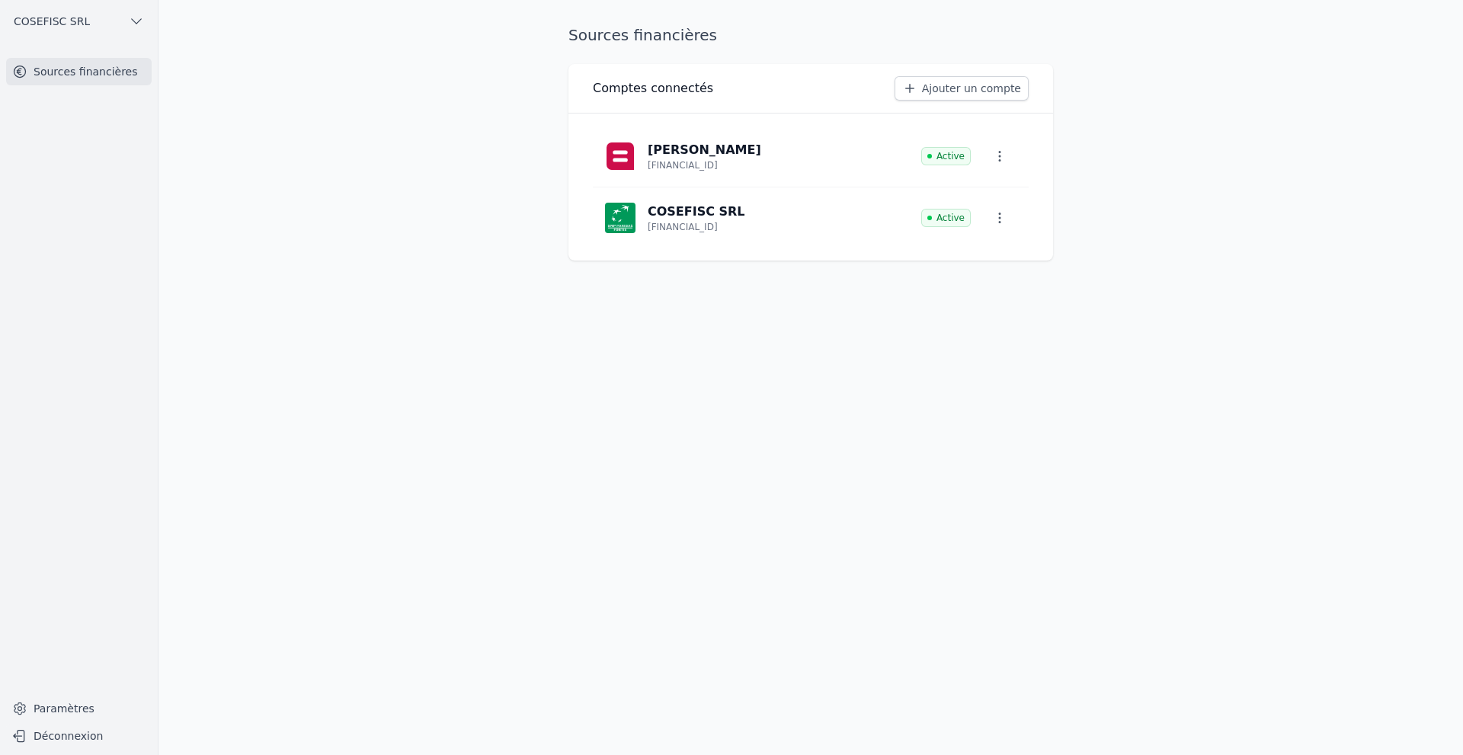
click at [62, 72] on link "Sources financières" at bounding box center [79, 71] width 146 height 27
click at [997, 216] on icon "button" at bounding box center [999, 217] width 15 height 15
click at [689, 226] on div at bounding box center [731, 377] width 1463 height 755
click at [689, 226] on p "[FINANCIAL_ID]" at bounding box center [683, 227] width 70 height 12
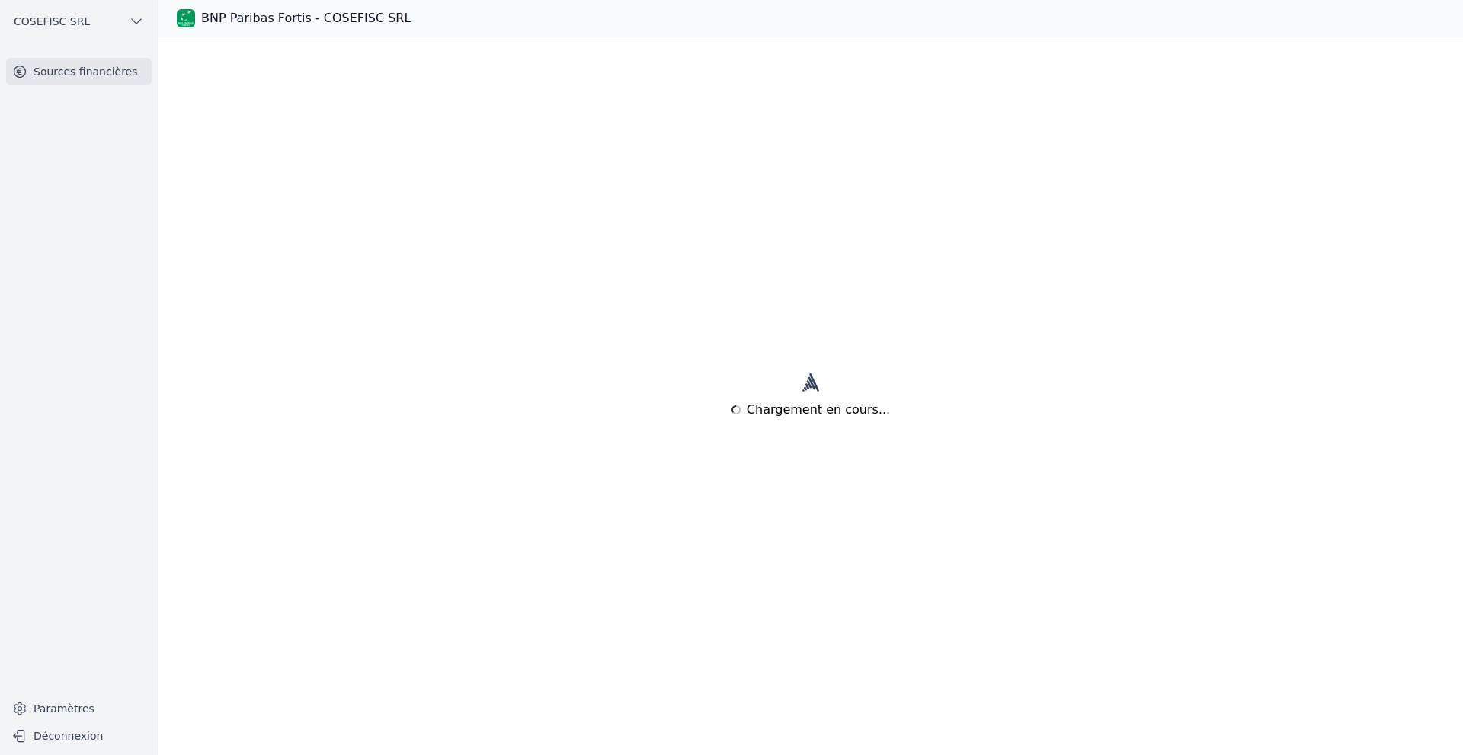
click at [689, 226] on div "Chargement en cours..." at bounding box center [810, 396] width 1304 height 718
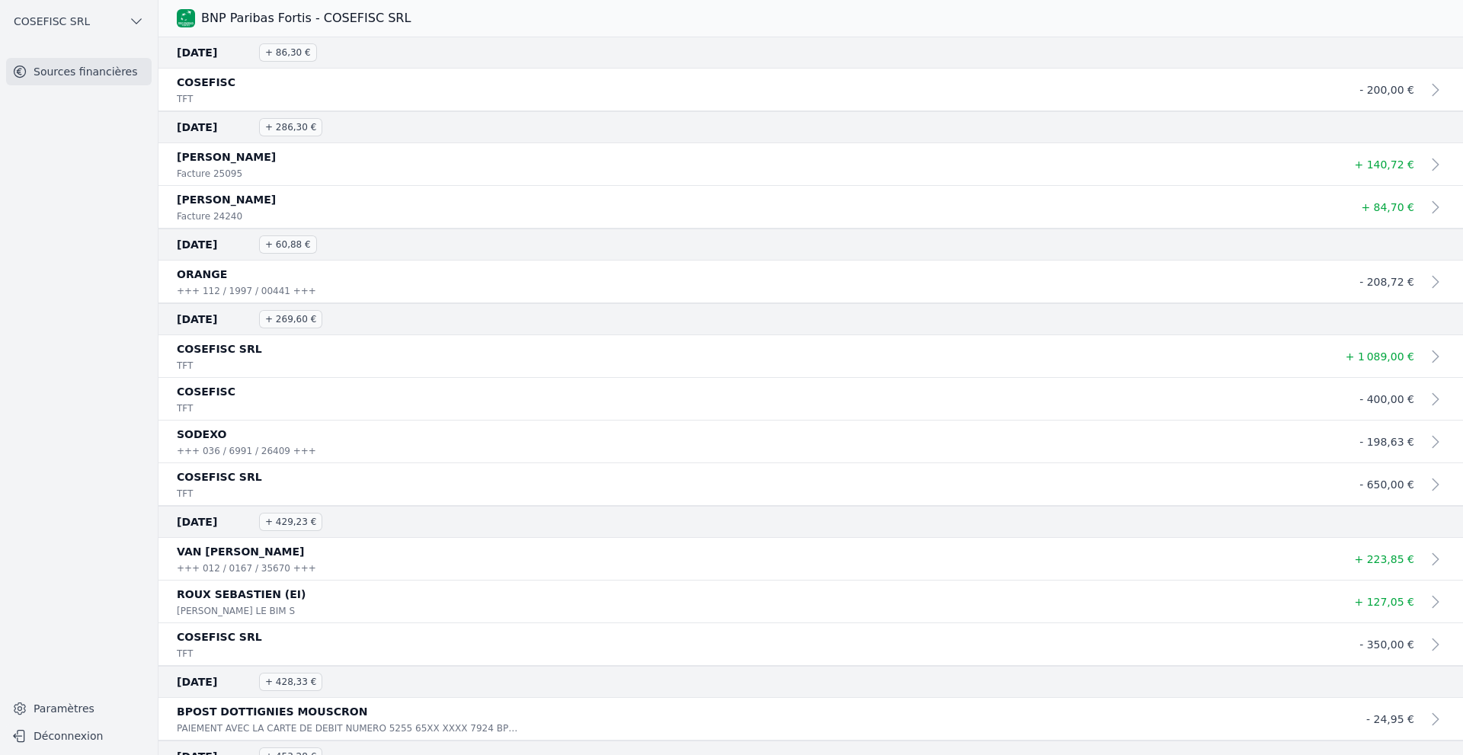
click at [40, 504] on link "Paramètres" at bounding box center [79, 708] width 146 height 24
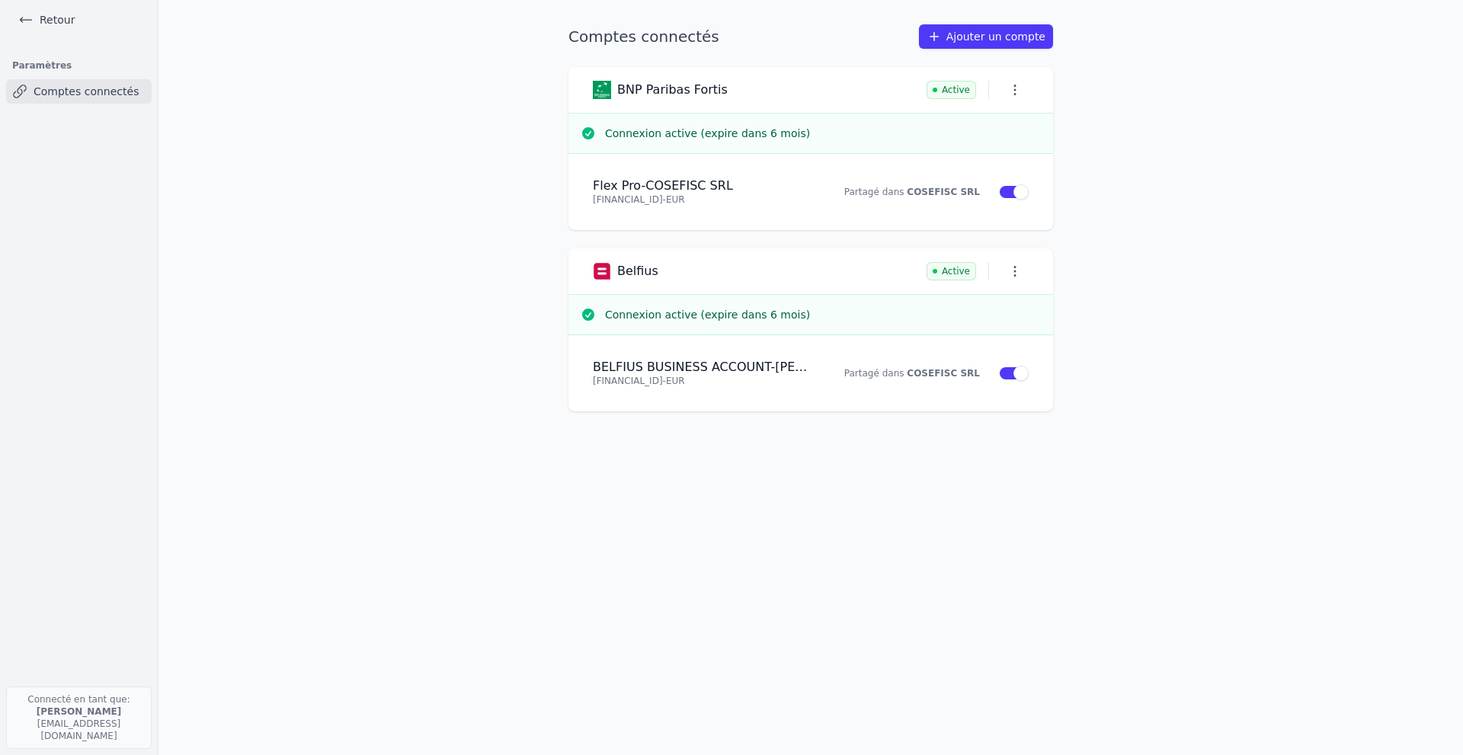
click at [34, 14] on link "Retour" at bounding box center [46, 19] width 69 height 21
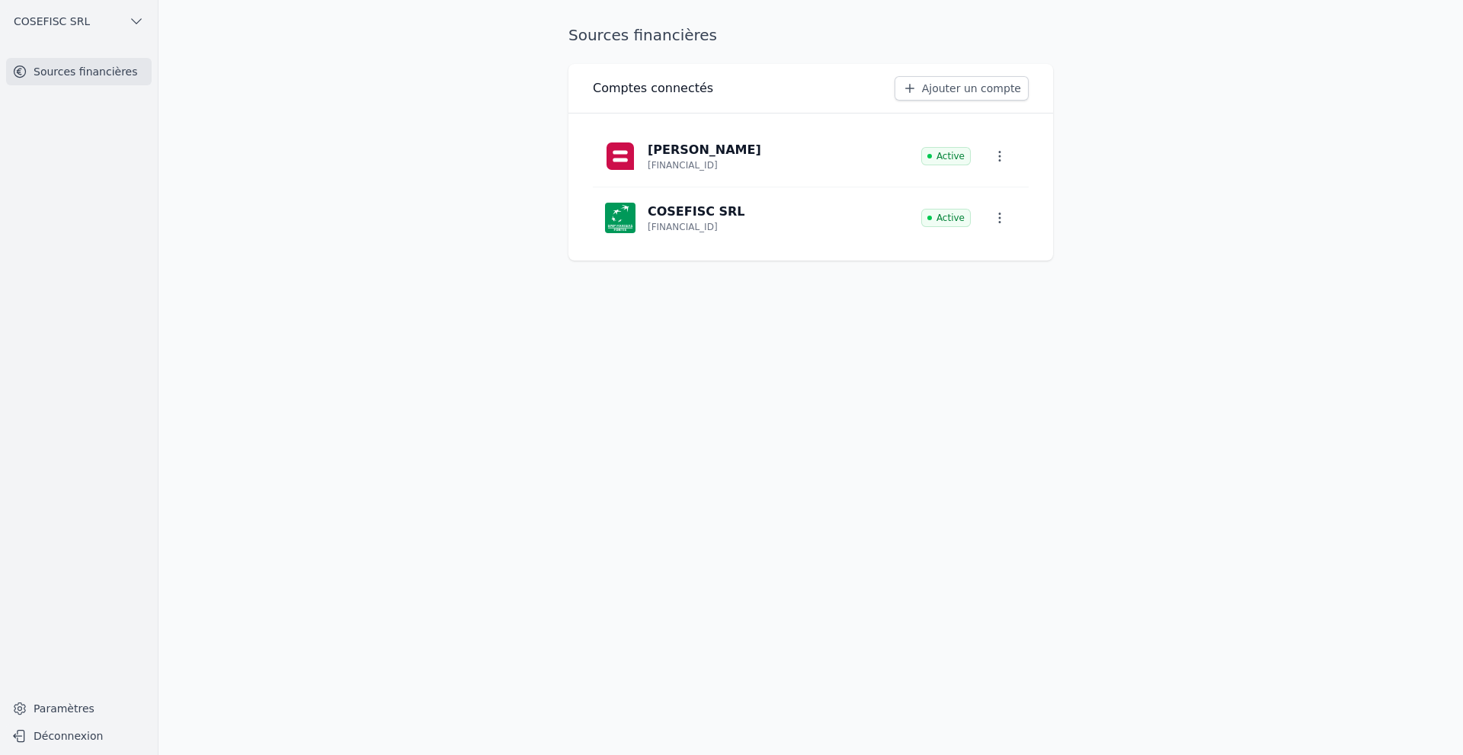
click at [63, 72] on link "Sources financières" at bounding box center [79, 71] width 146 height 27
click at [133, 16] on icon "button" at bounding box center [136, 21] width 15 height 15
click at [114, 84] on span "COSEFISC SRL" at bounding box center [112, 85] width 76 height 15
click at [135, 20] on icon "button" at bounding box center [136, 21] width 15 height 15
click at [94, 53] on span "COSEFISC SRL" at bounding box center [112, 54] width 76 height 15
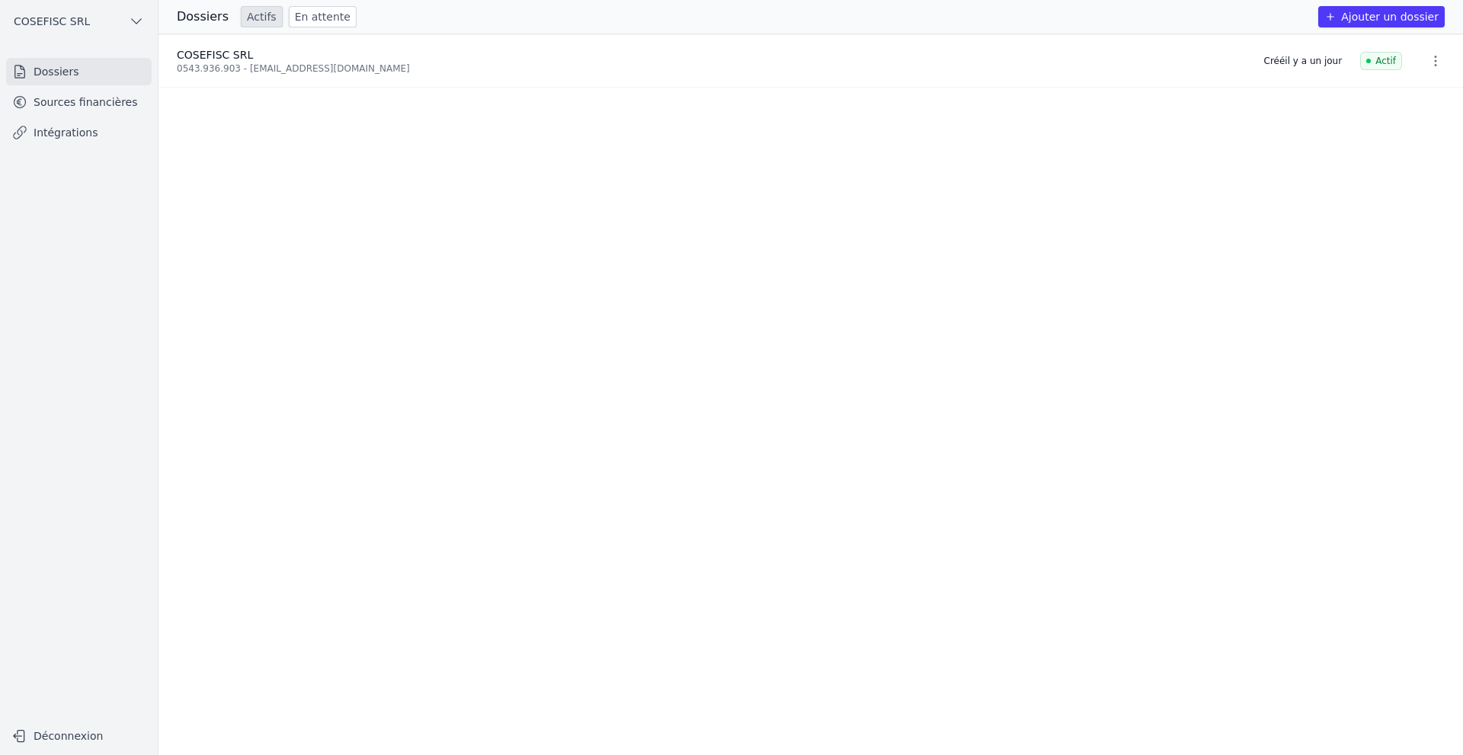
click at [48, 130] on link "Intégrations" at bounding box center [79, 132] width 146 height 27
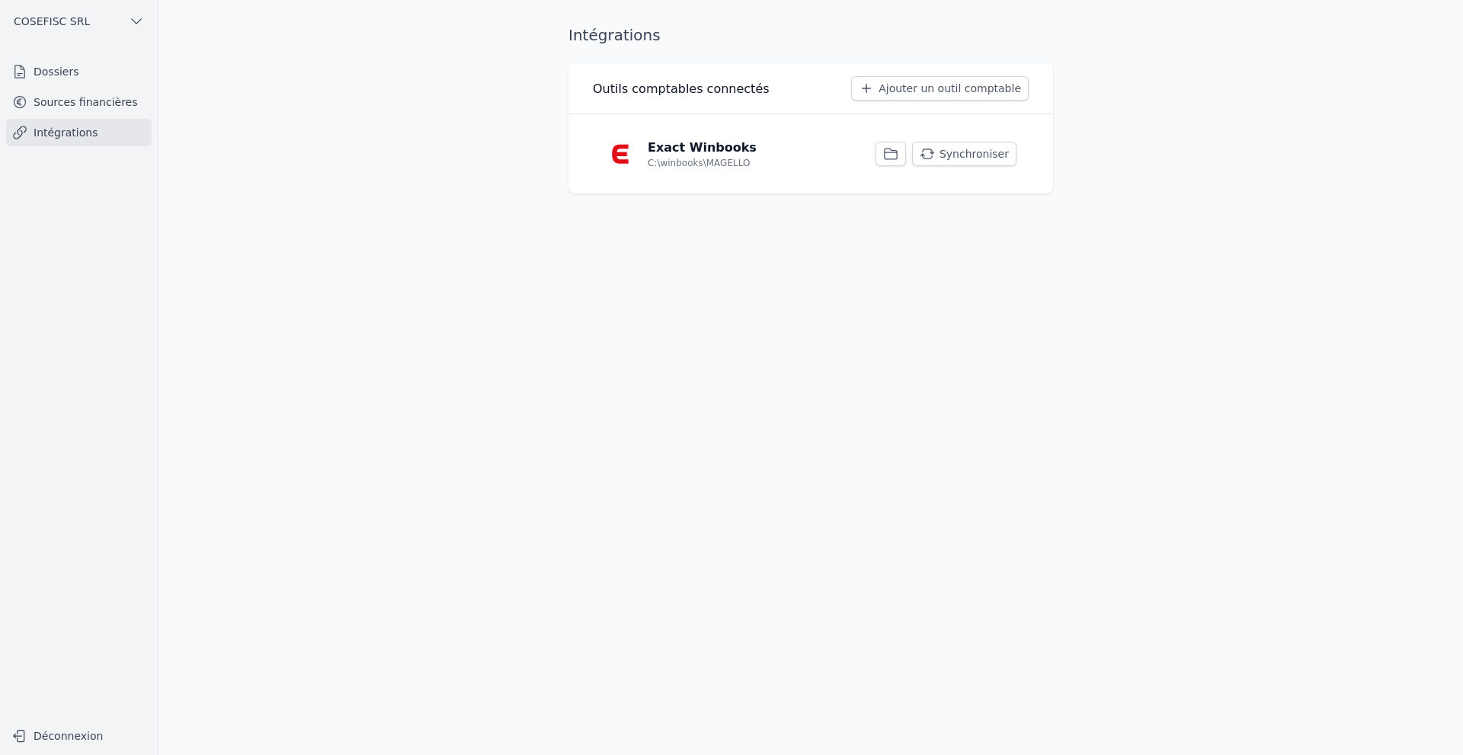
click at [689, 147] on p "Exact Winbooks" at bounding box center [702, 148] width 109 height 18
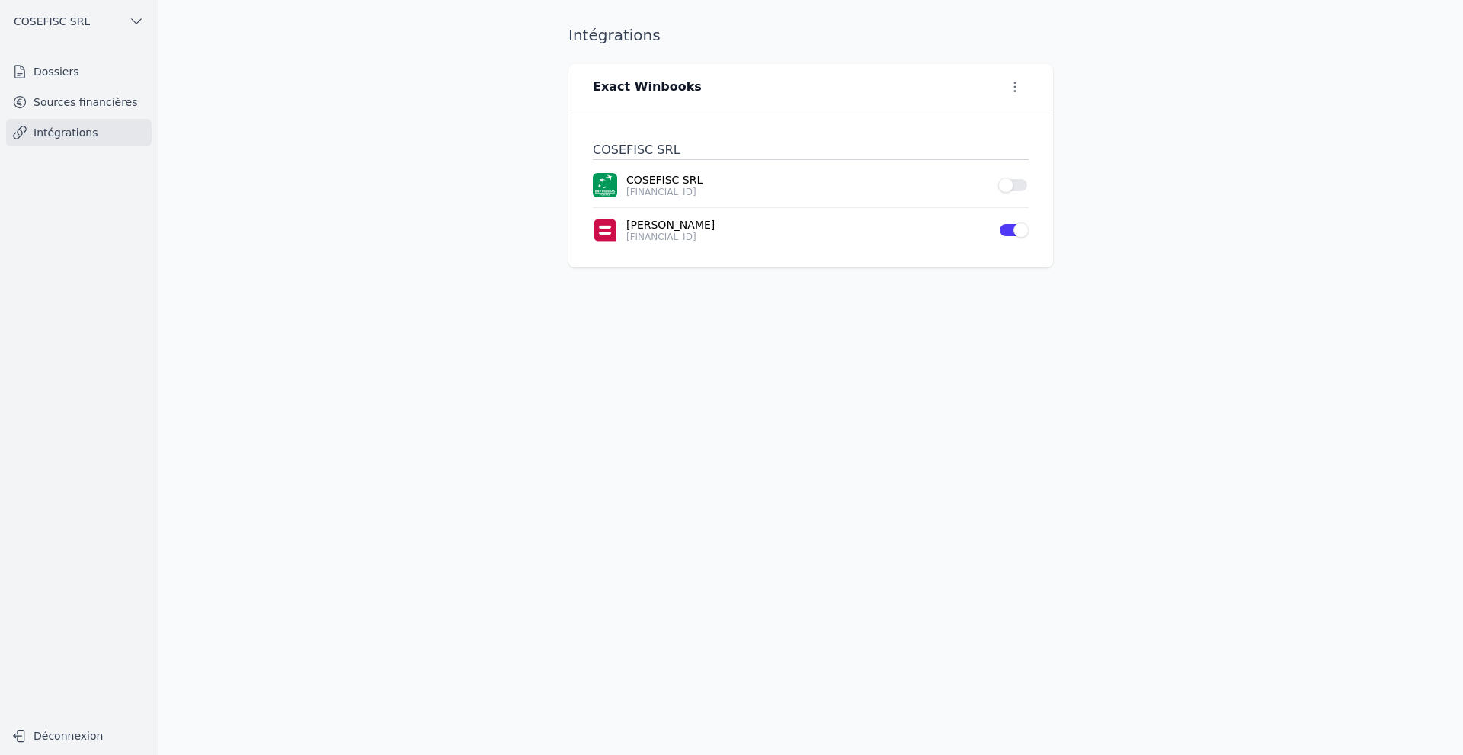
click at [1010, 184] on button "Use setting" at bounding box center [1013, 185] width 30 height 15
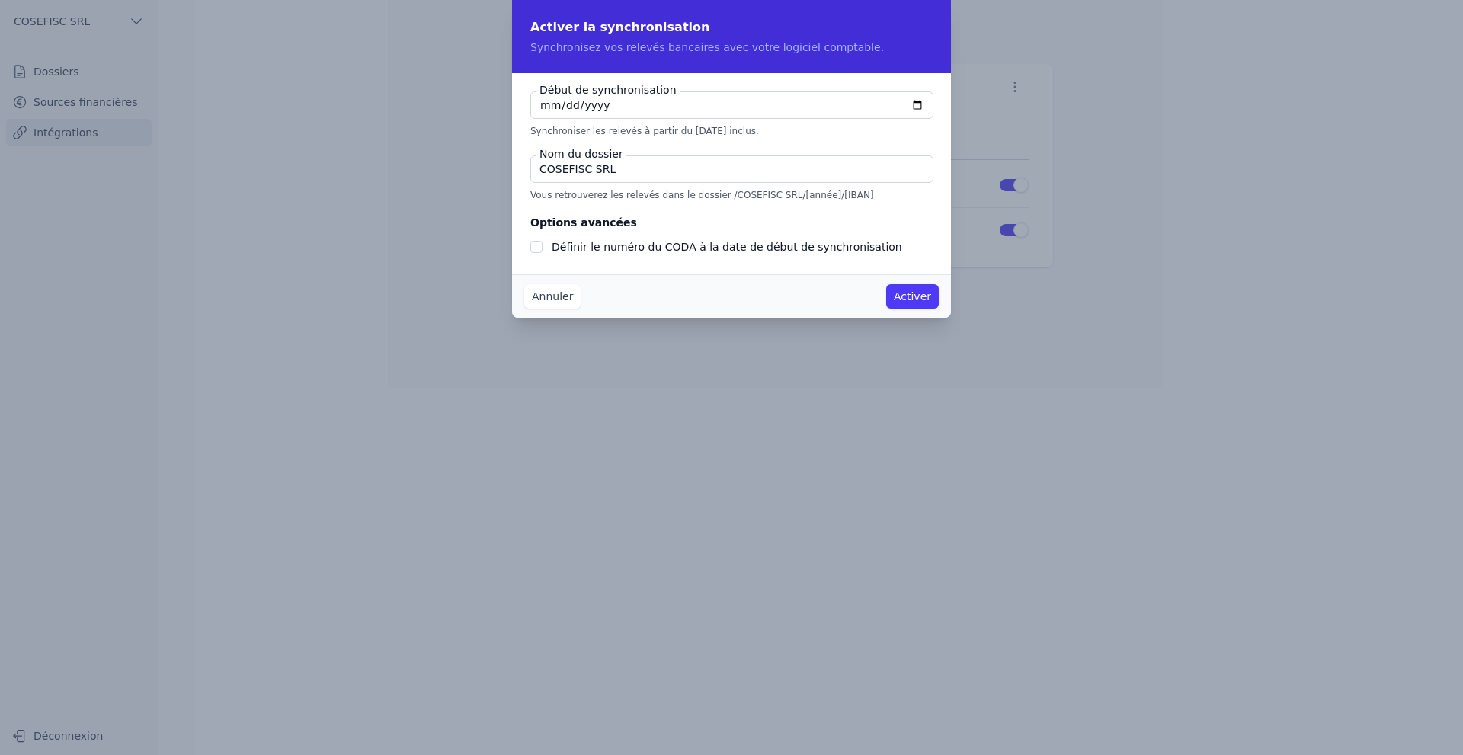
click at [913, 297] on button "Activer" at bounding box center [912, 296] width 53 height 24
